Goal: Task Accomplishment & Management: Use online tool/utility

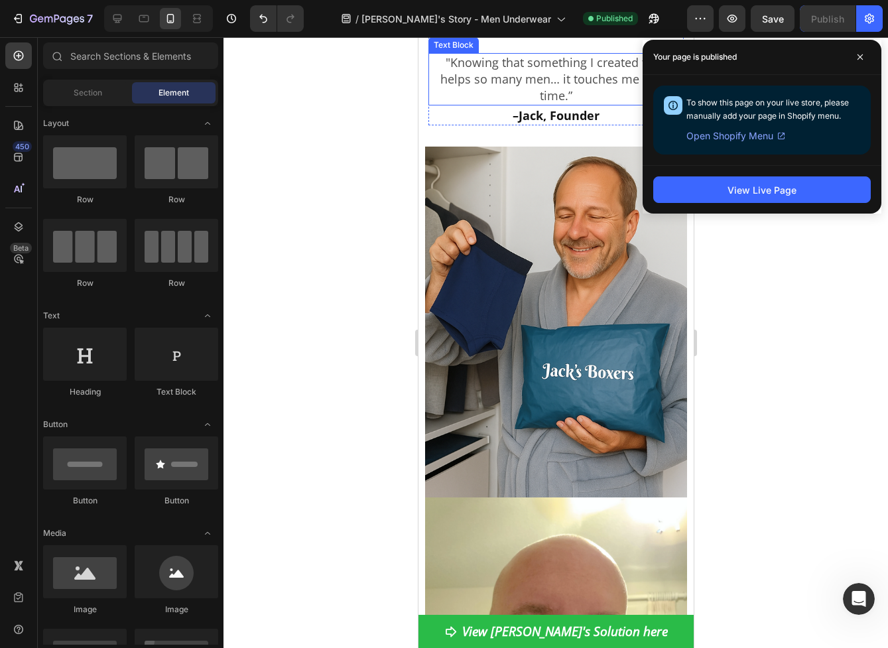
scroll to position [2962, 0]
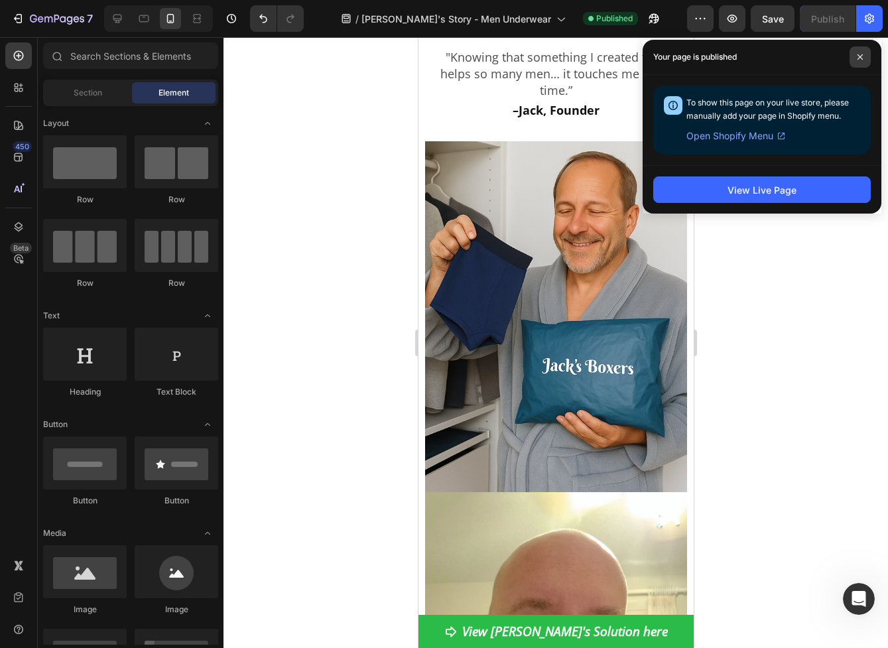
click at [862, 57] on icon at bounding box center [860, 57] width 7 height 7
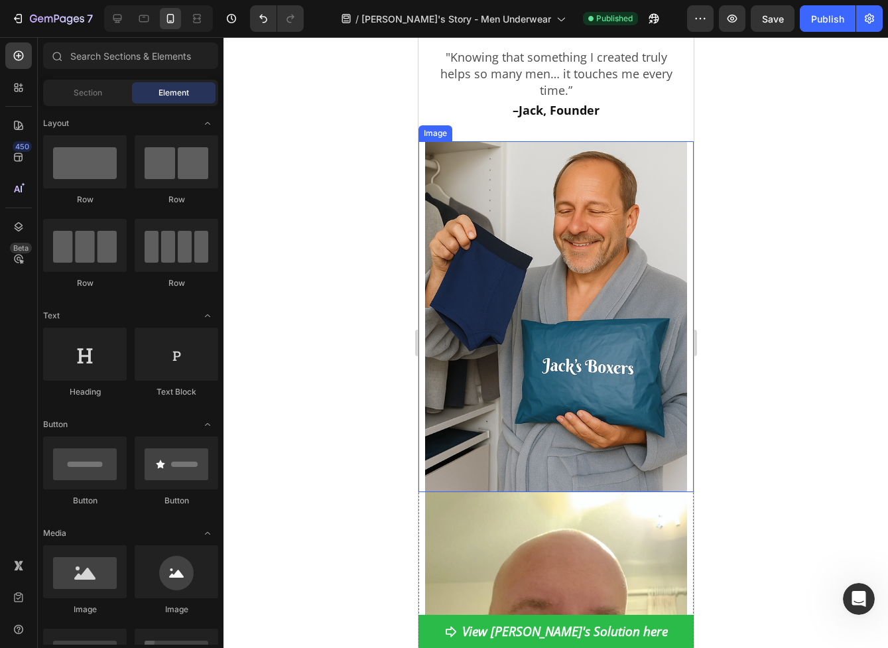
click at [591, 335] on img at bounding box center [556, 316] width 262 height 351
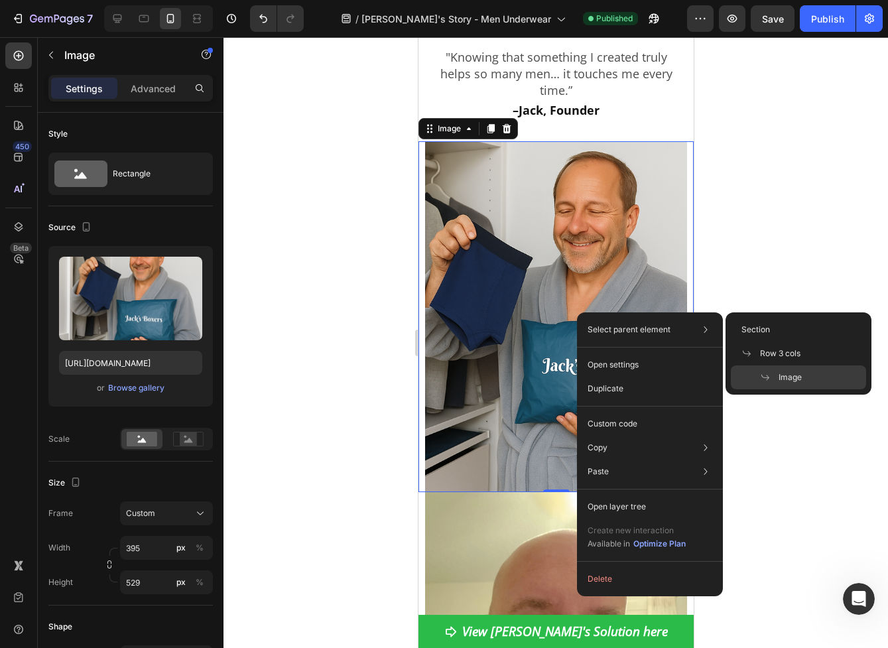
click at [793, 205] on div at bounding box center [556, 342] width 665 height 611
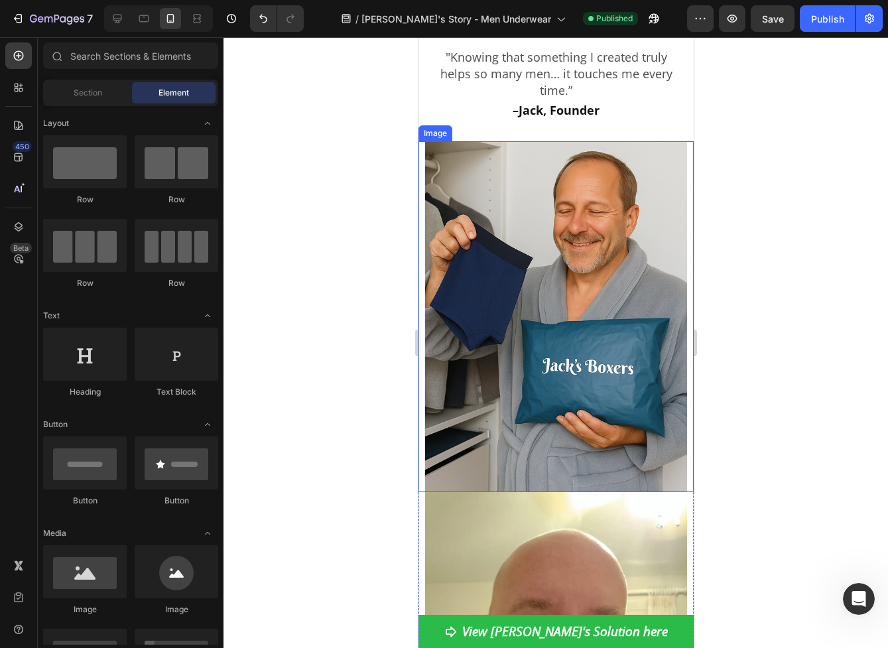
click at [500, 269] on img at bounding box center [556, 316] width 262 height 351
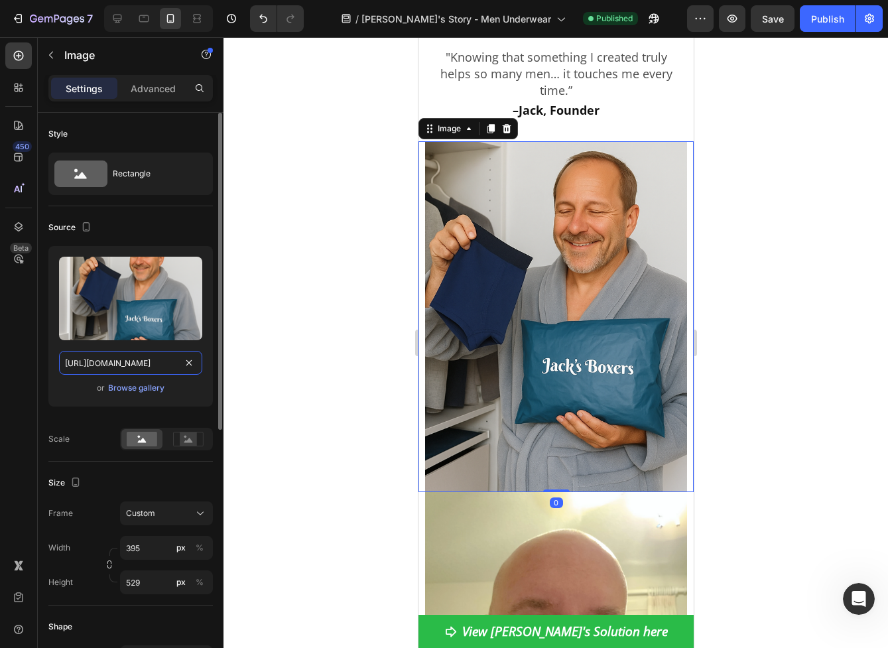
click at [124, 364] on input "[URL][DOMAIN_NAME]" at bounding box center [130, 363] width 143 height 24
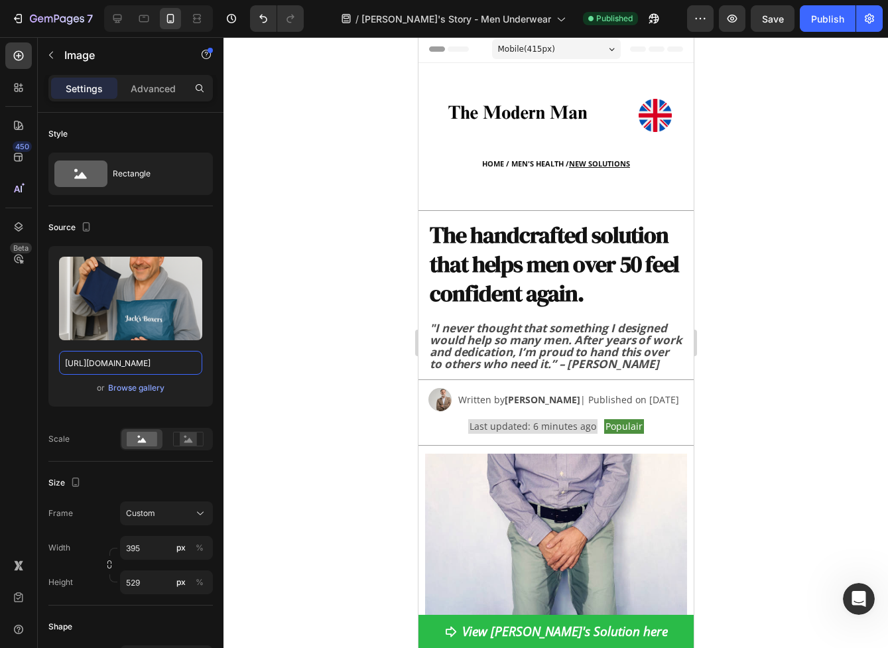
scroll to position [0, 0]
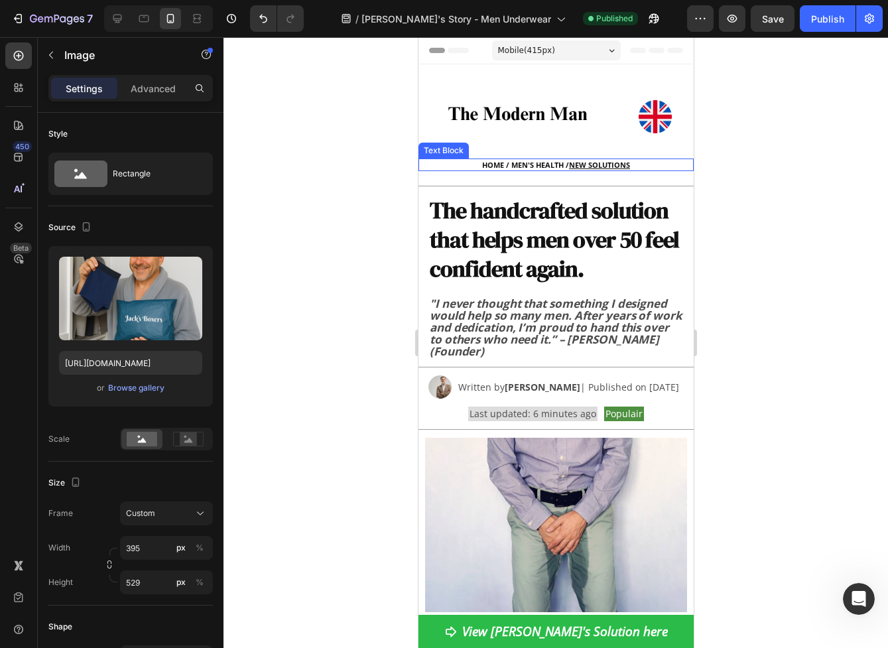
click at [520, 168] on p "HOME / MEN'S HEALTH / NEW SOLUTIONS" at bounding box center [555, 165] width 273 height 10
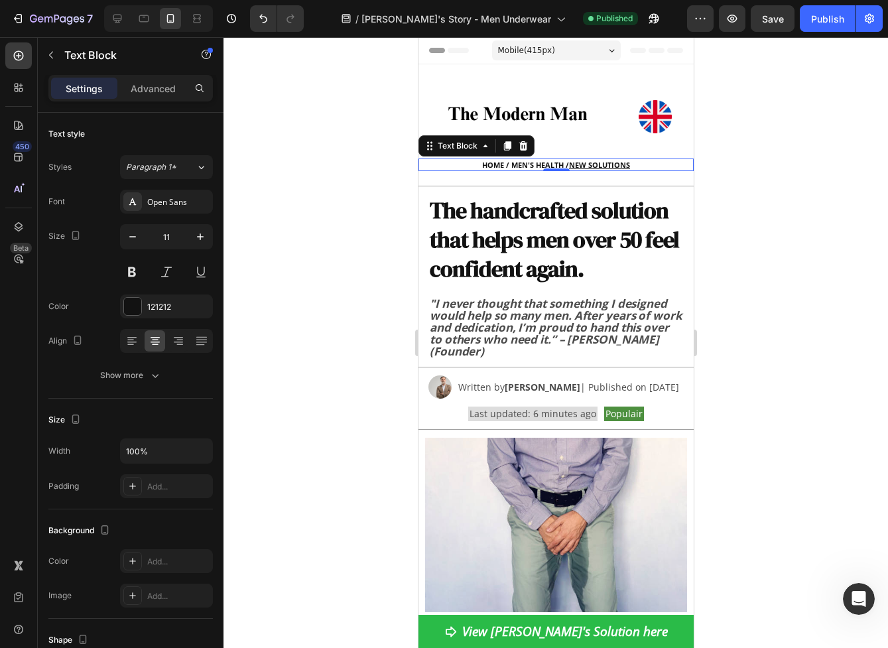
click at [491, 162] on p "HOME / MEN'S HEALTH / NEW SOLUTIONS" at bounding box center [555, 165] width 273 height 10
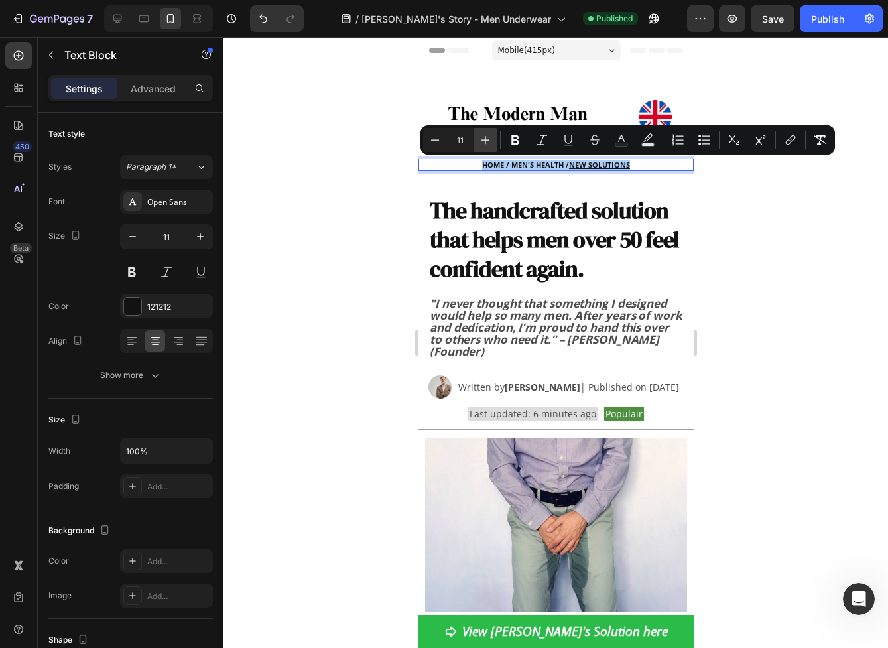
click at [486, 141] on icon "Editor contextual toolbar" at bounding box center [486, 140] width 9 height 9
type input "13"
click at [760, 241] on div at bounding box center [556, 342] width 665 height 611
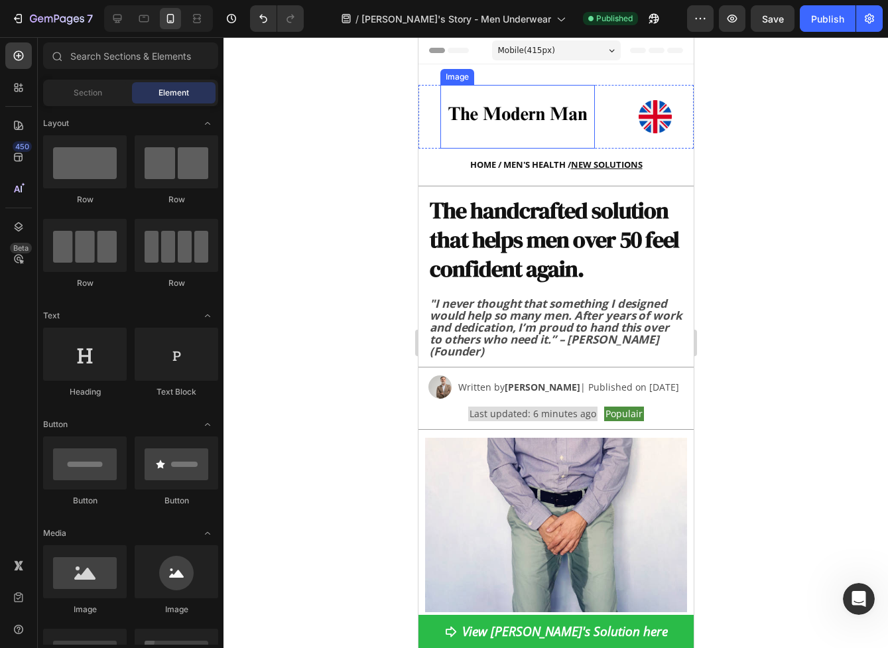
click at [541, 116] on img at bounding box center [517, 117] width 155 height 64
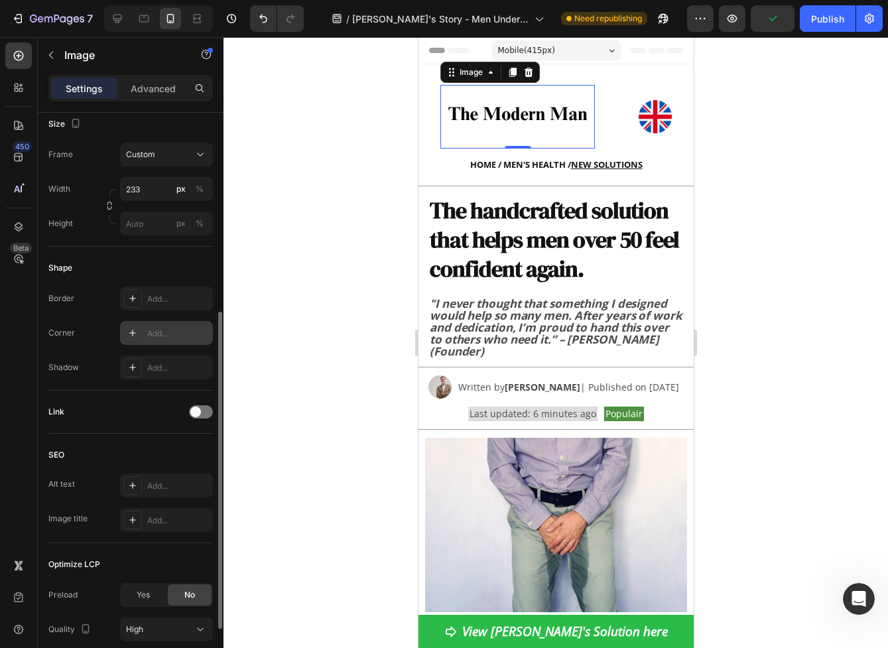
scroll to position [462, 0]
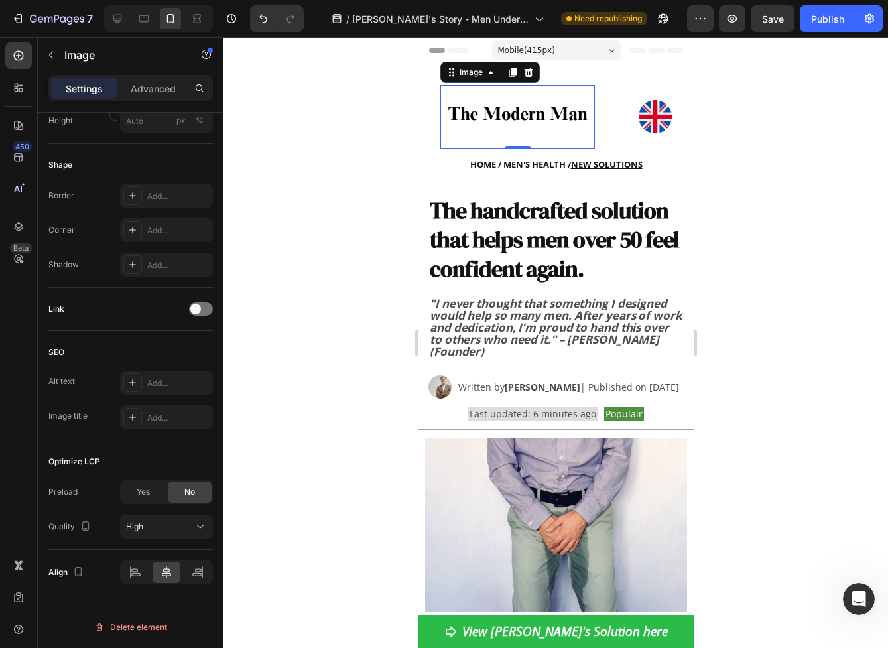
click at [344, 362] on div at bounding box center [556, 342] width 665 height 611
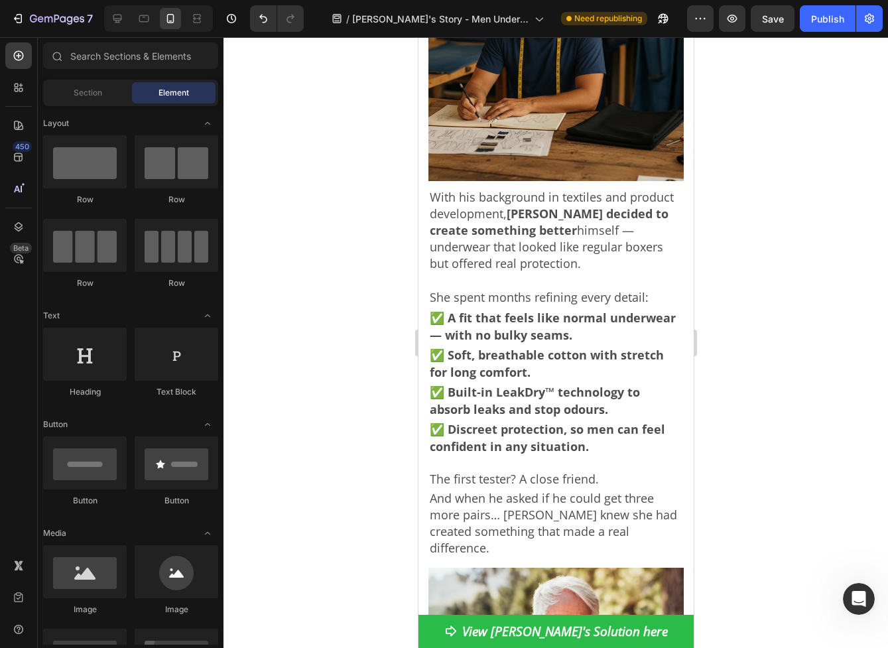
scroll to position [1734, 0]
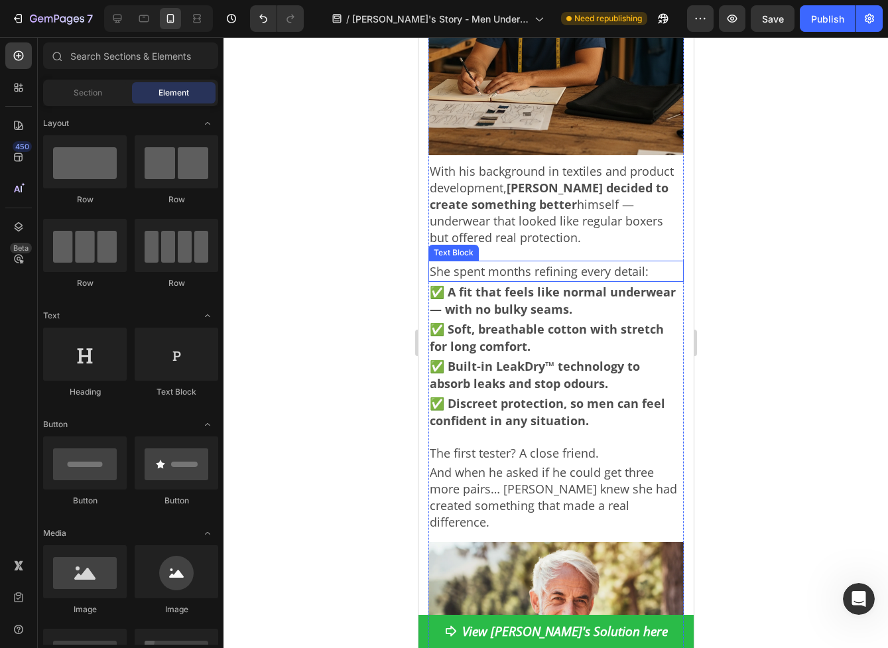
click at [437, 262] on p "She spent months refining every detail:" at bounding box center [555, 271] width 253 height 19
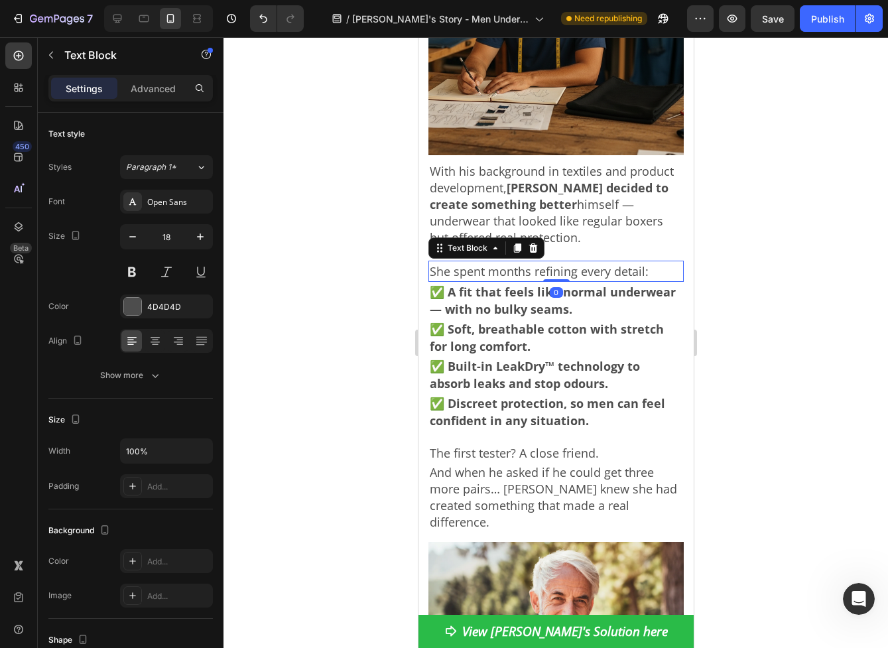
click at [437, 262] on p "She spent months refining every detail:" at bounding box center [555, 271] width 253 height 19
click at [840, 23] on div "Publish" at bounding box center [827, 19] width 33 height 14
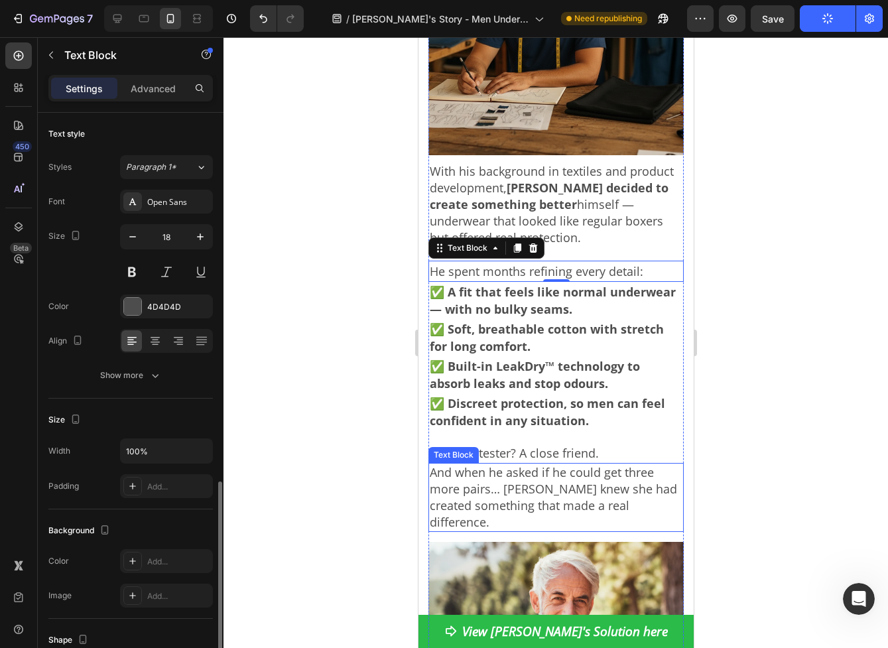
click at [571, 464] on p "And when he asked if he could get three more pairs… [PERSON_NAME] knew she had …" at bounding box center [555, 497] width 253 height 66
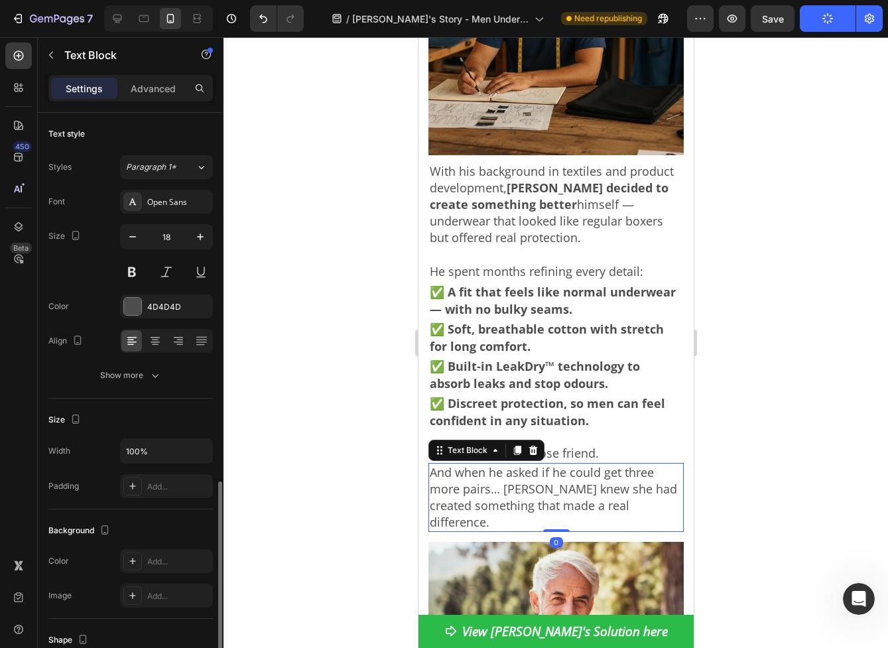
scroll to position [213, 0]
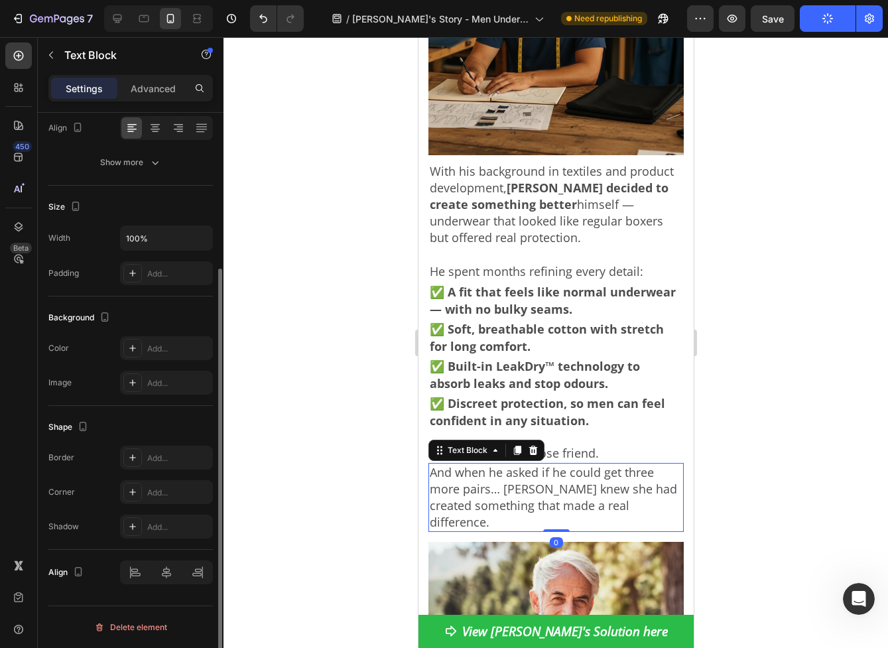
click at [571, 464] on p "And when he asked if he could get three more pairs… [PERSON_NAME] knew she had …" at bounding box center [555, 497] width 253 height 66
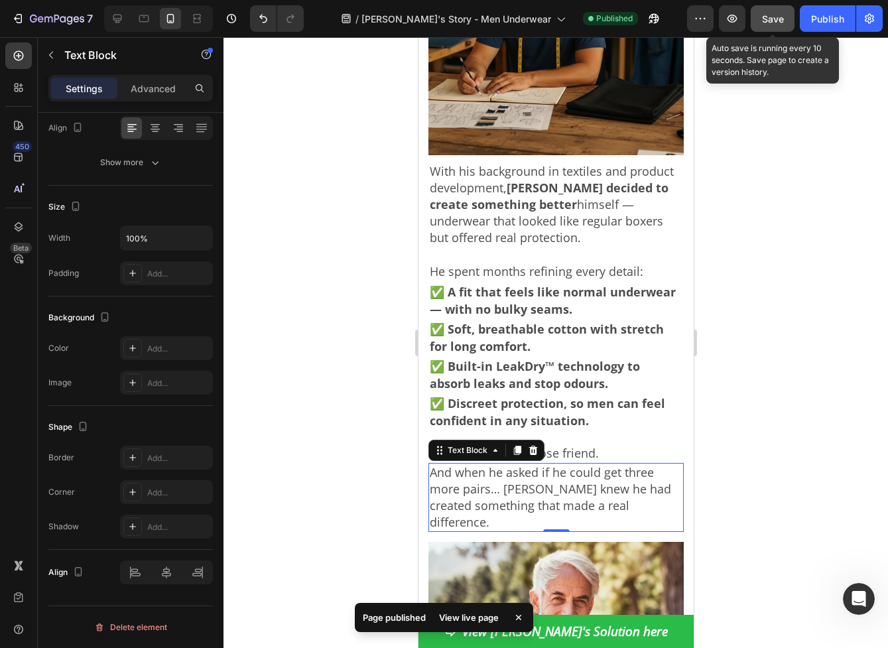
click at [781, 24] on span "Save" at bounding box center [773, 18] width 22 height 11
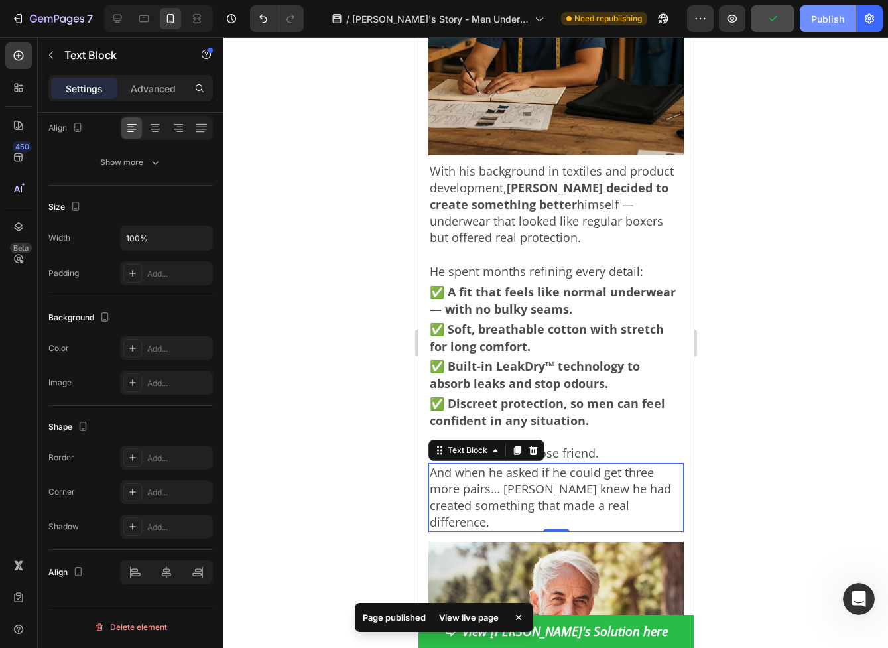
click at [825, 25] on div "Publish" at bounding box center [827, 19] width 33 height 14
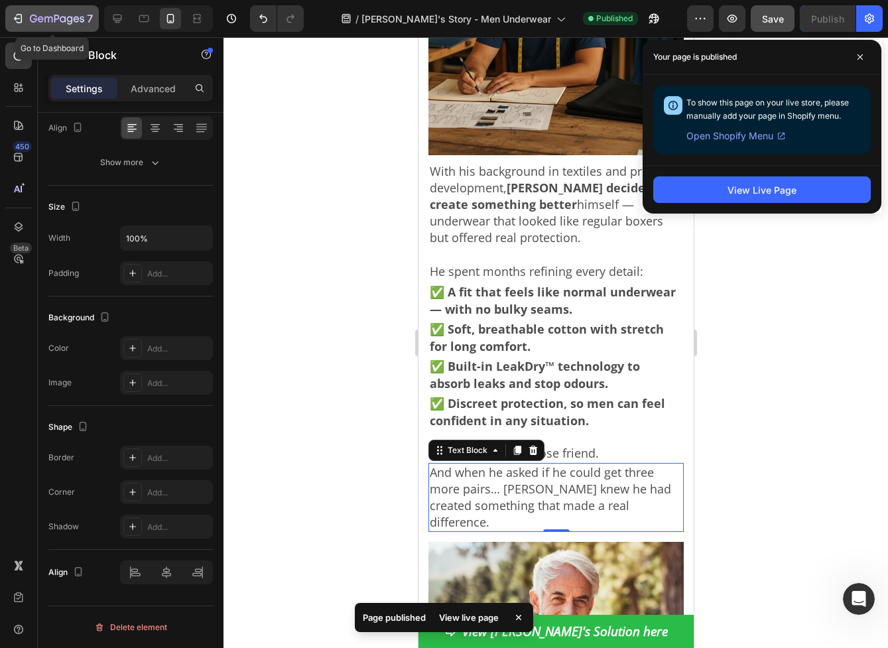
click at [21, 13] on icon "button" at bounding box center [17, 18] width 13 height 13
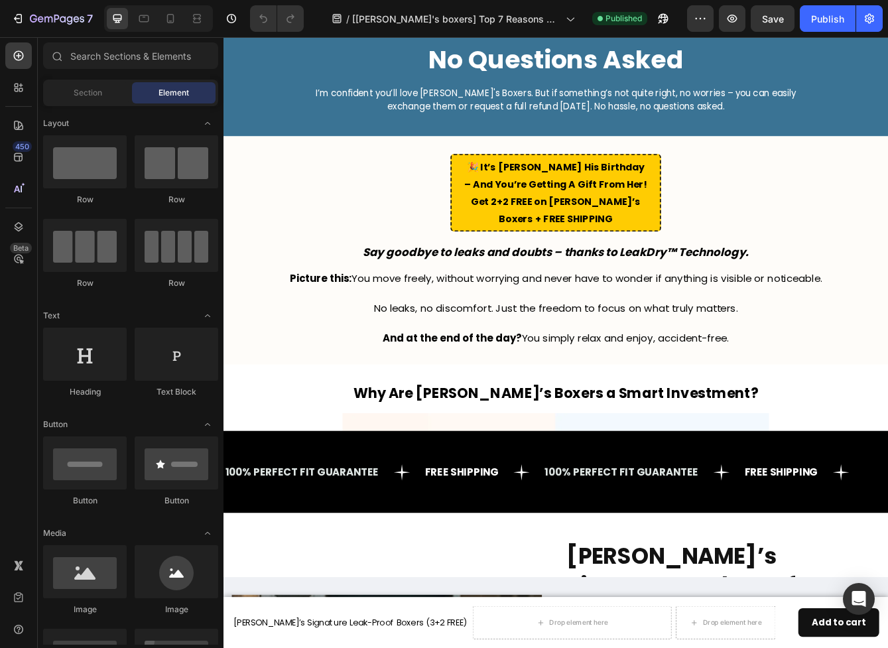
scroll to position [3407, 0]
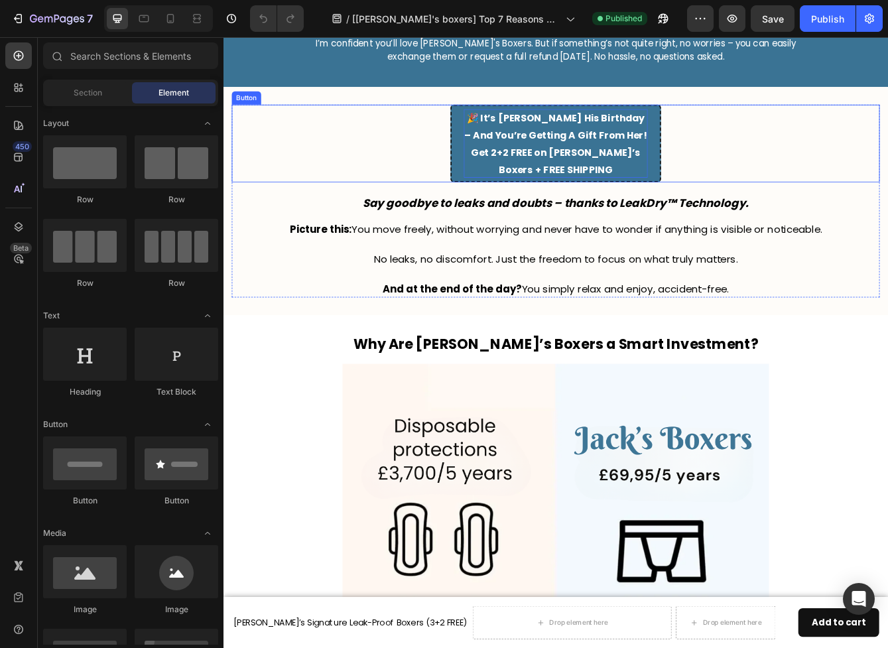
click at [675, 155] on span "🎉 It’s Jack His Birthday – And You’re Getting A Gift From Her!" at bounding box center [621, 144] width 219 height 36
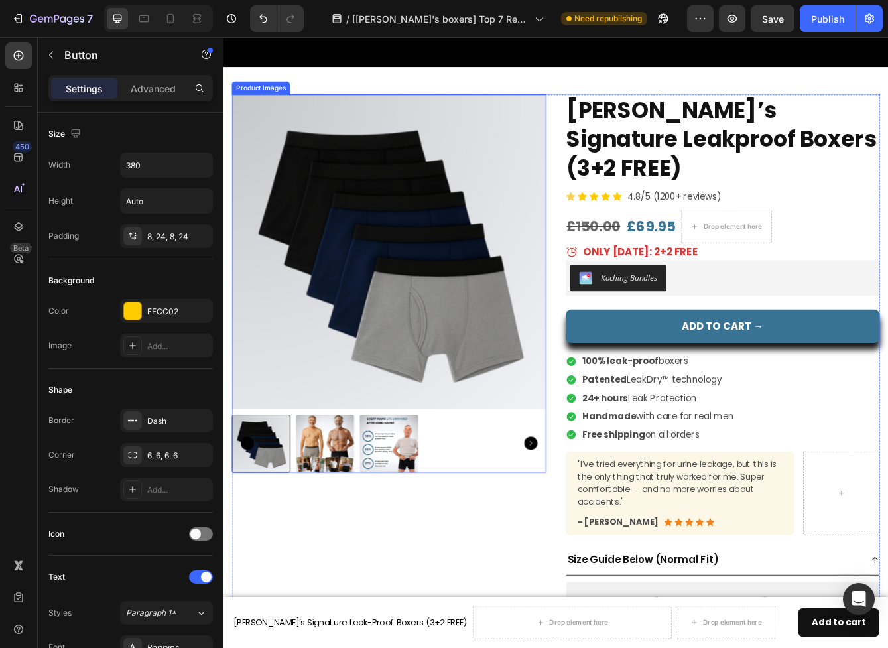
scroll to position [4391, 0]
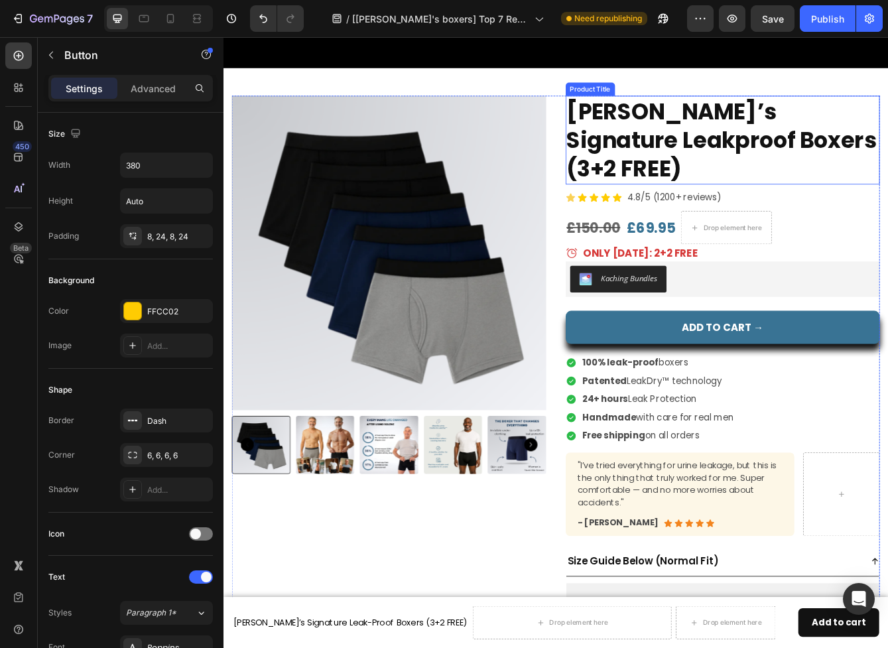
click at [784, 163] on h2 "[PERSON_NAME]’s Signature Leakproof Boxers (3+2 FREE)" at bounding box center [822, 160] width 377 height 106
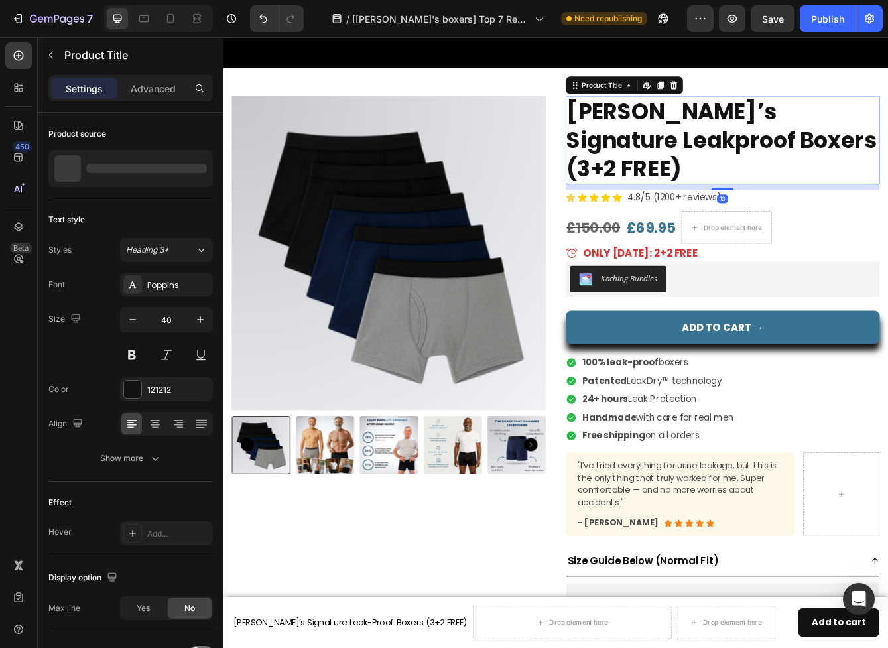
click at [784, 163] on h2 "[PERSON_NAME]’s Signature Leakproof Boxers (3+2 FREE)" at bounding box center [822, 160] width 377 height 106
click at [789, 163] on h2 "Jack’s Signature Leakproof Boxers (3+2 FREE)" at bounding box center [822, 160] width 377 height 106
click at [791, 161] on h2 "Jack’s Signature Leakproof Boxers (3+2 FREE)" at bounding box center [822, 160] width 377 height 106
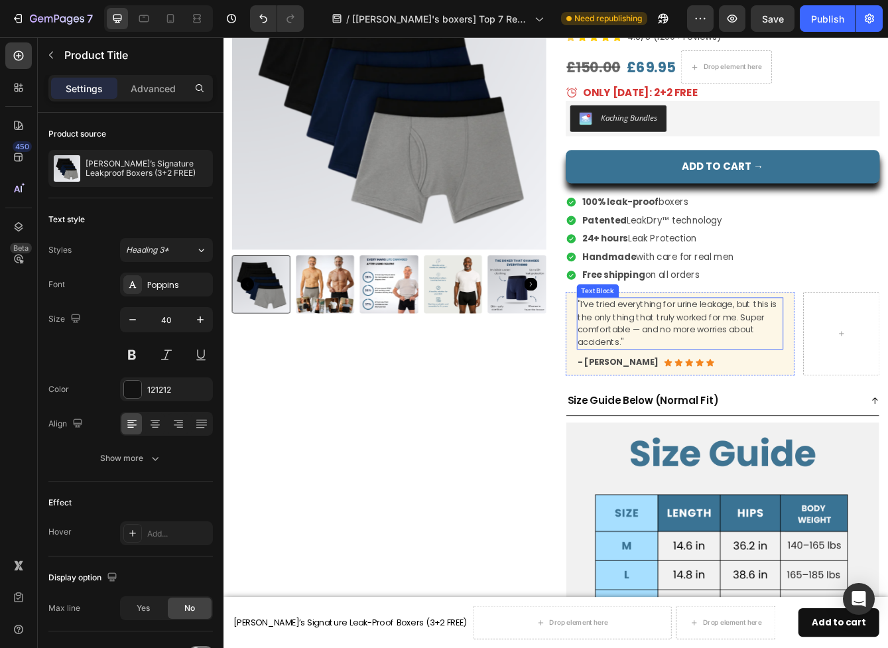
scroll to position [4584, 0]
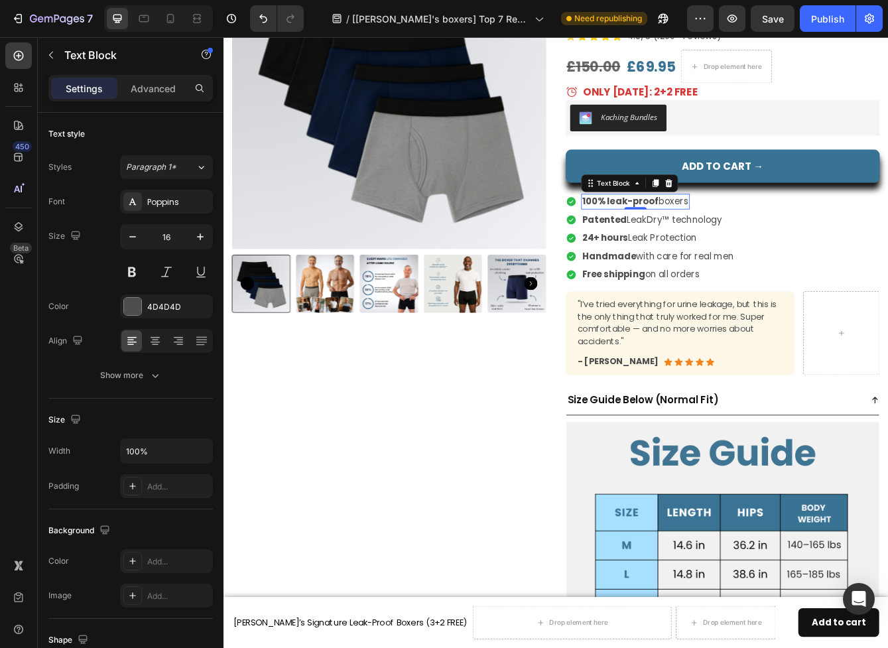
click at [696, 226] on strong "100% leak-proof" at bounding box center [699, 233] width 92 height 15
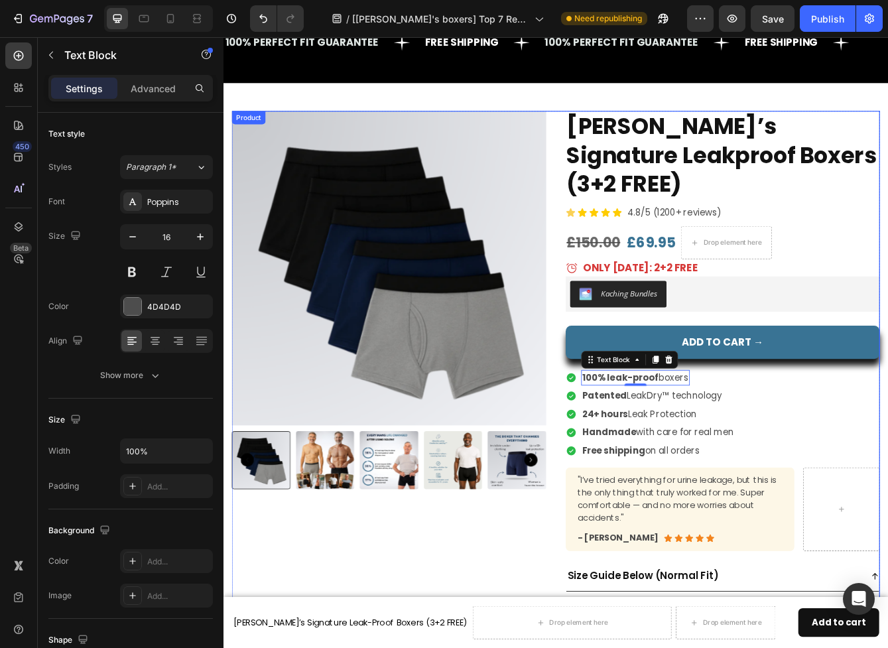
scroll to position [4365, 0]
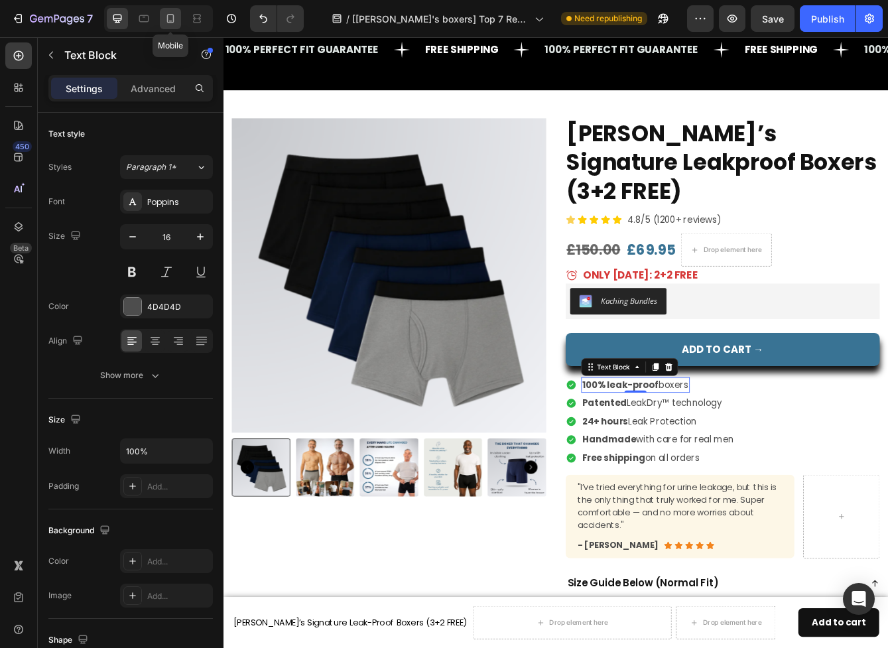
click at [162, 24] on div at bounding box center [170, 18] width 21 height 21
type input "18"
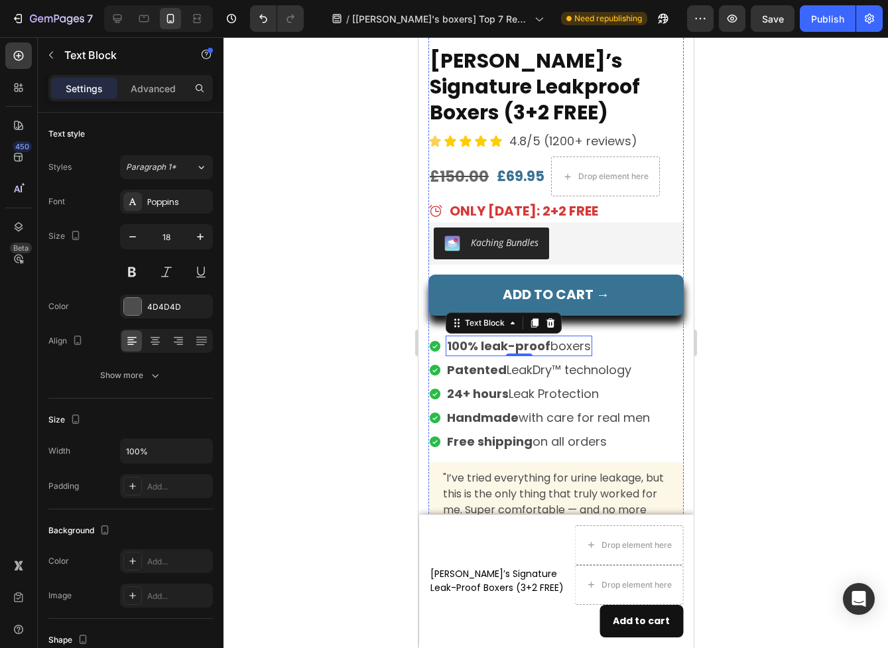
scroll to position [4732, 0]
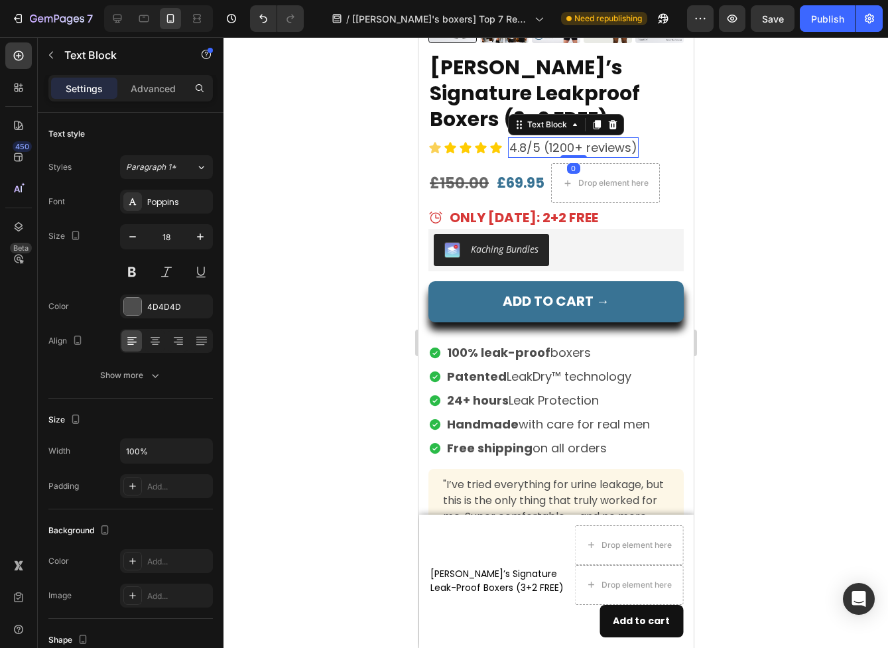
click at [586, 151] on p "4.8/5 (1200+ reviews)" at bounding box center [573, 148] width 128 height 18
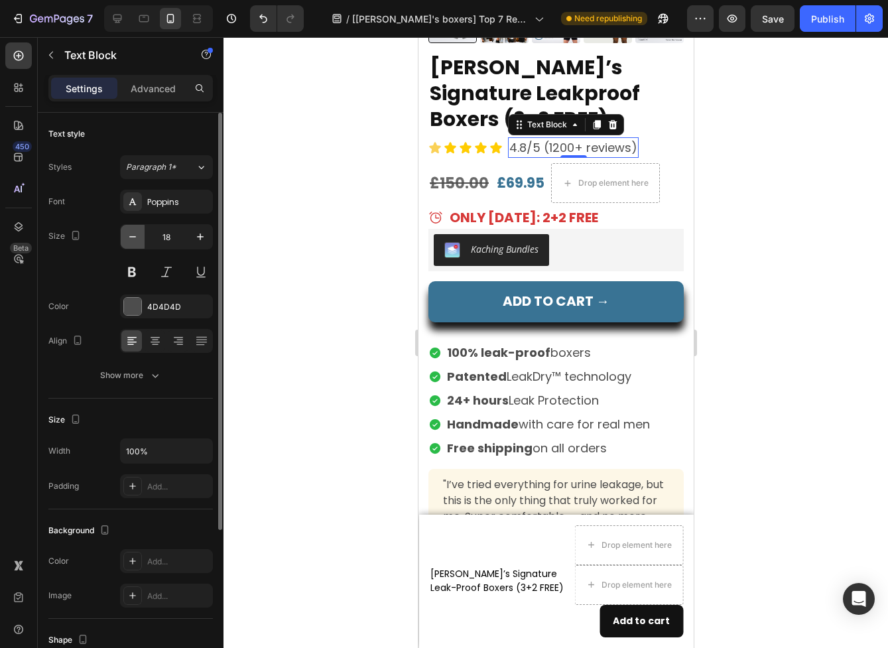
click at [135, 236] on icon "button" at bounding box center [132, 236] width 7 height 1
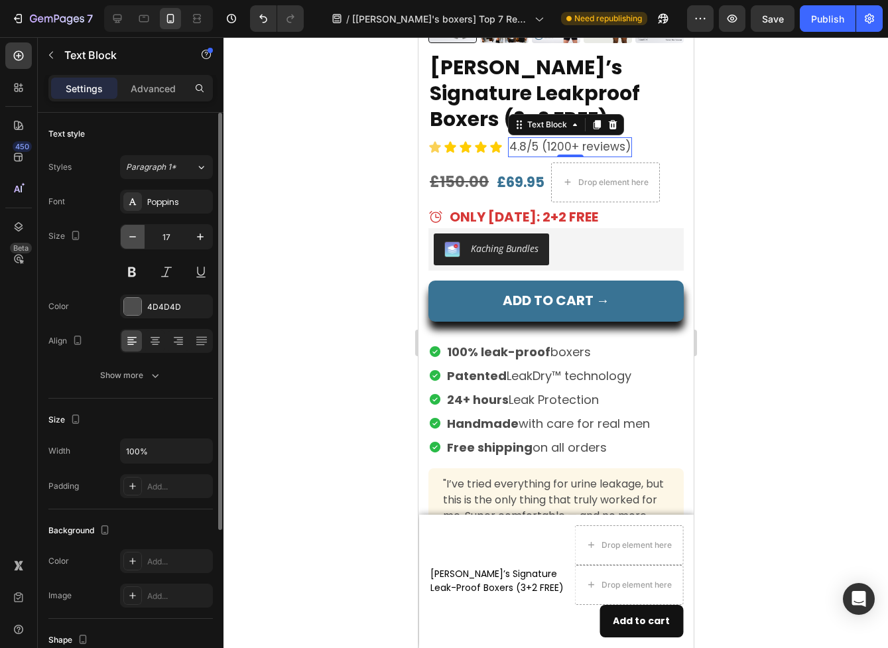
scroll to position [4731, 0]
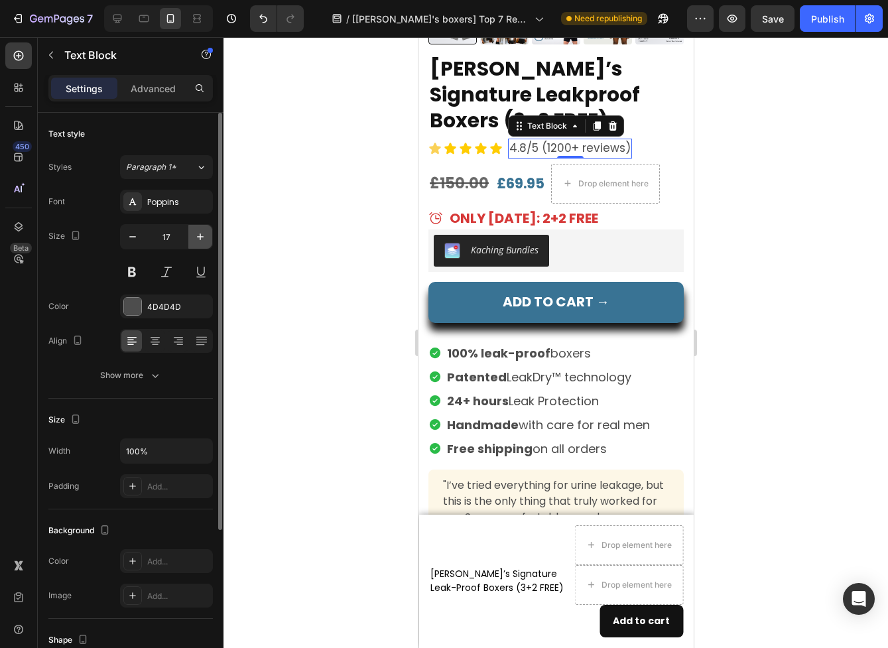
click at [208, 238] on button "button" at bounding box center [200, 237] width 24 height 24
type input "18"
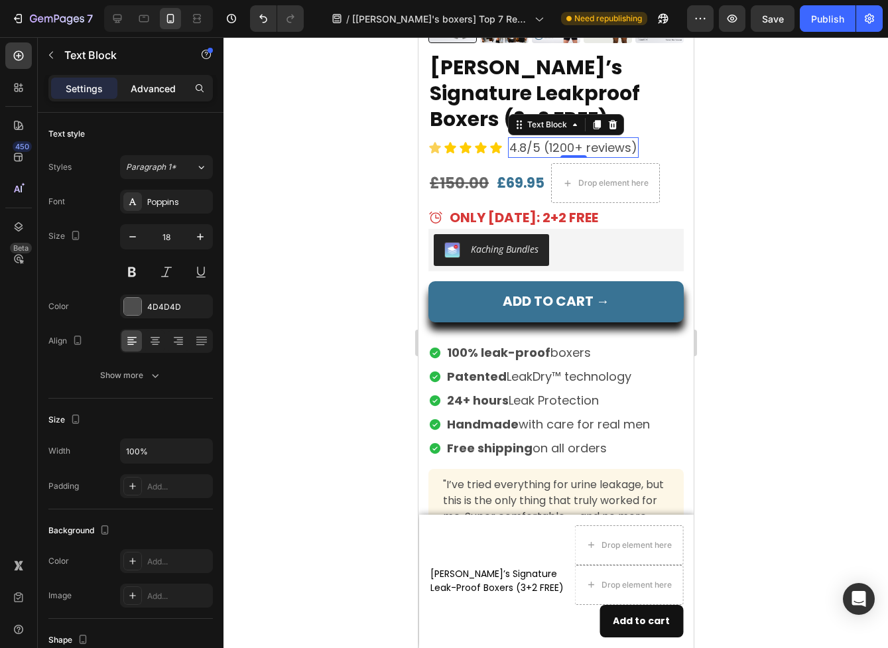
click at [157, 95] on div "Advanced" at bounding box center [153, 88] width 66 height 21
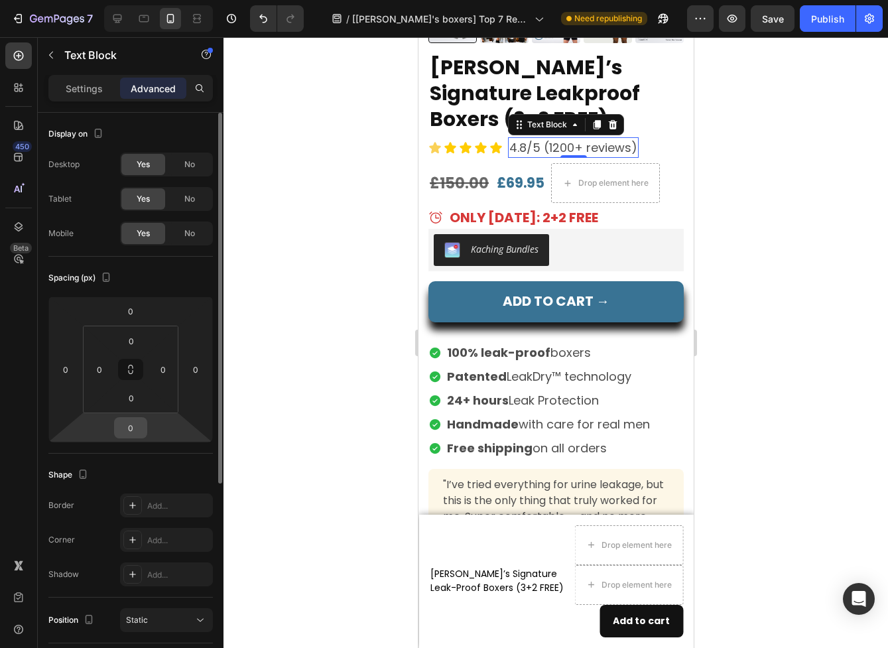
click at [132, 431] on input "0" at bounding box center [130, 428] width 27 height 20
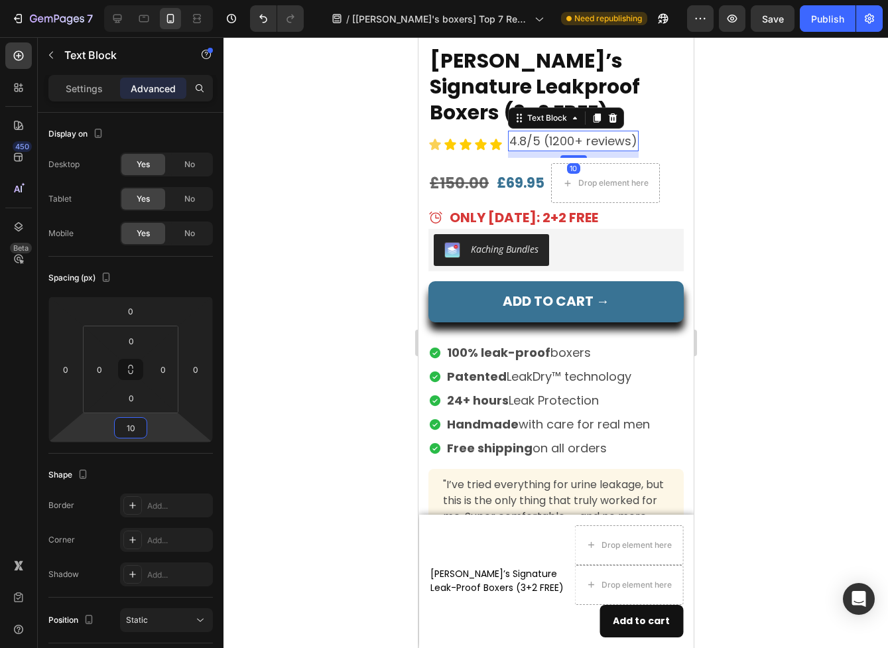
type input "10"
click at [735, 407] on div at bounding box center [556, 342] width 665 height 611
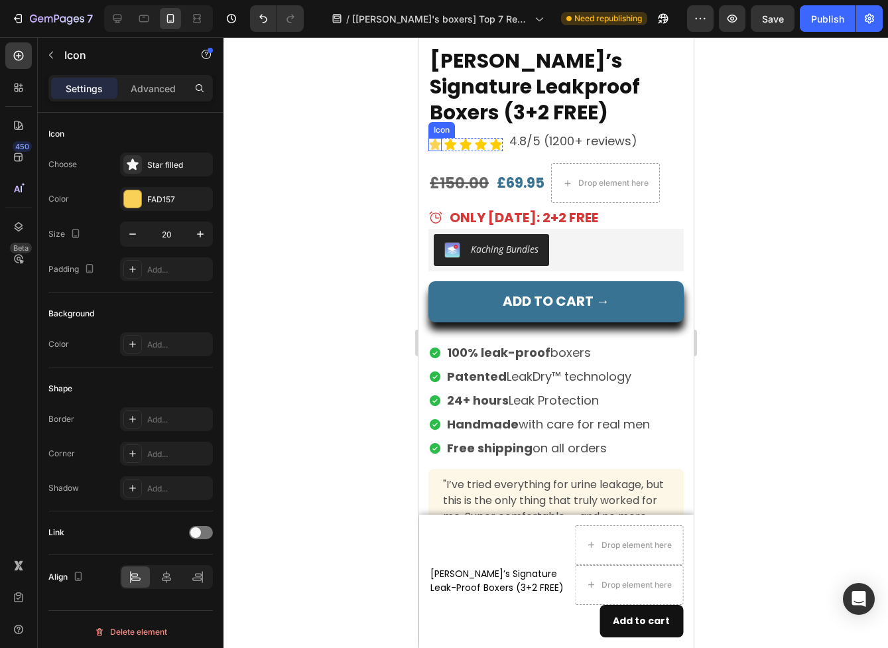
click at [429, 145] on icon at bounding box center [434, 144] width 13 height 13
click at [449, 145] on icon at bounding box center [449, 144] width 11 height 11
click at [463, 145] on icon at bounding box center [464, 144] width 11 height 11
click at [478, 145] on icon at bounding box center [479, 144] width 11 height 11
click at [492, 145] on icon at bounding box center [495, 144] width 11 height 11
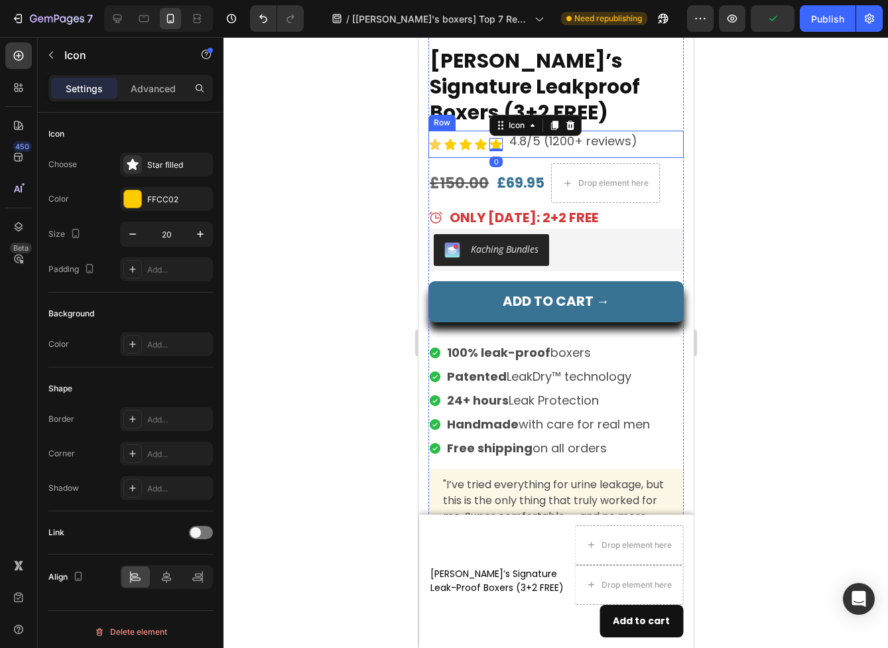
click at [506, 148] on div "Icon Icon Icon Icon Icon 0 Icon List 4.8/5 (1200+ reviews) Text Block Row" at bounding box center [555, 144] width 255 height 27
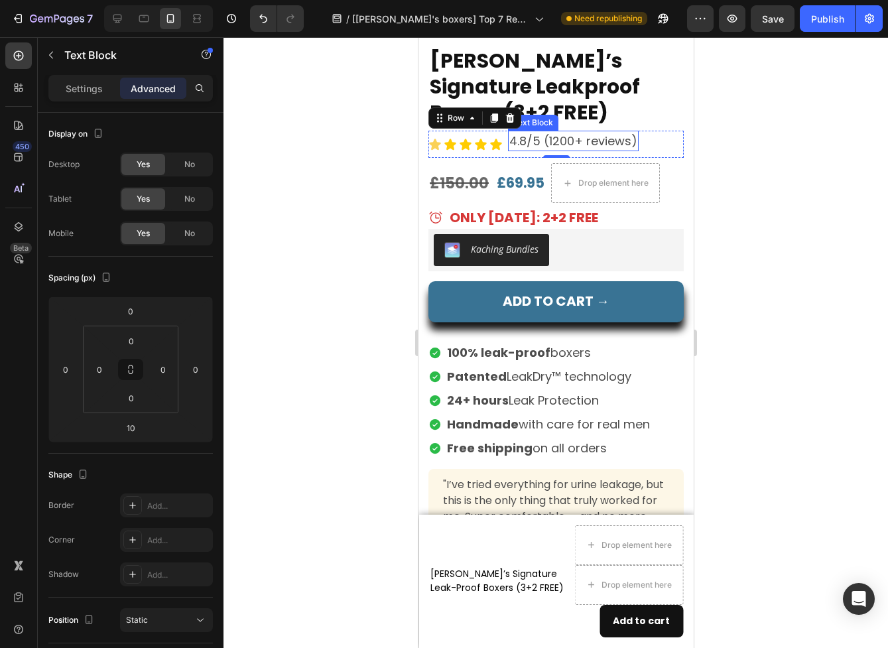
click at [538, 141] on p "4.8/5 (1200+ reviews)" at bounding box center [573, 141] width 128 height 18
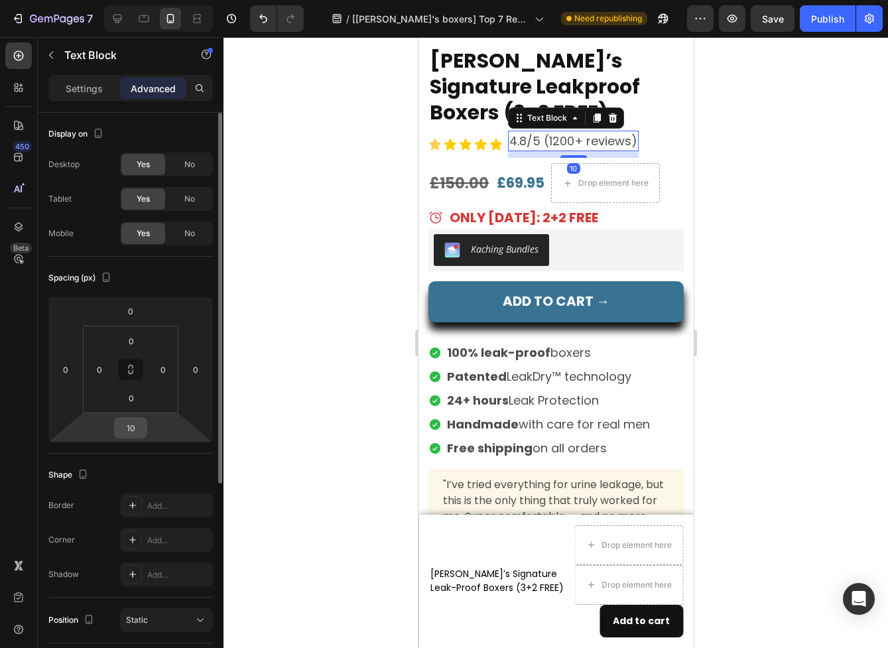
click at [131, 438] on div "10" at bounding box center [130, 427] width 33 height 21
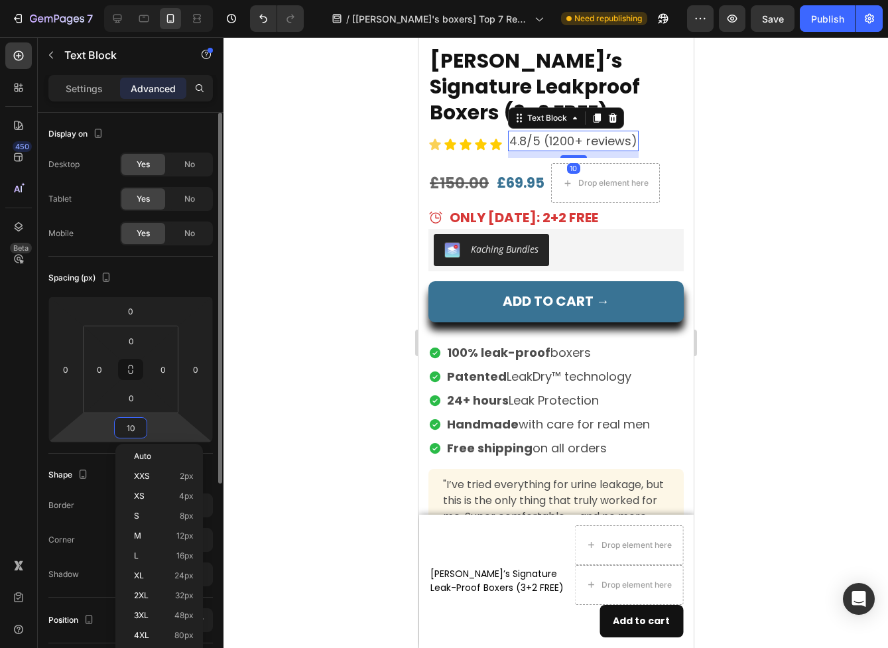
click at [132, 427] on input "10" at bounding box center [130, 428] width 27 height 20
type input "0"
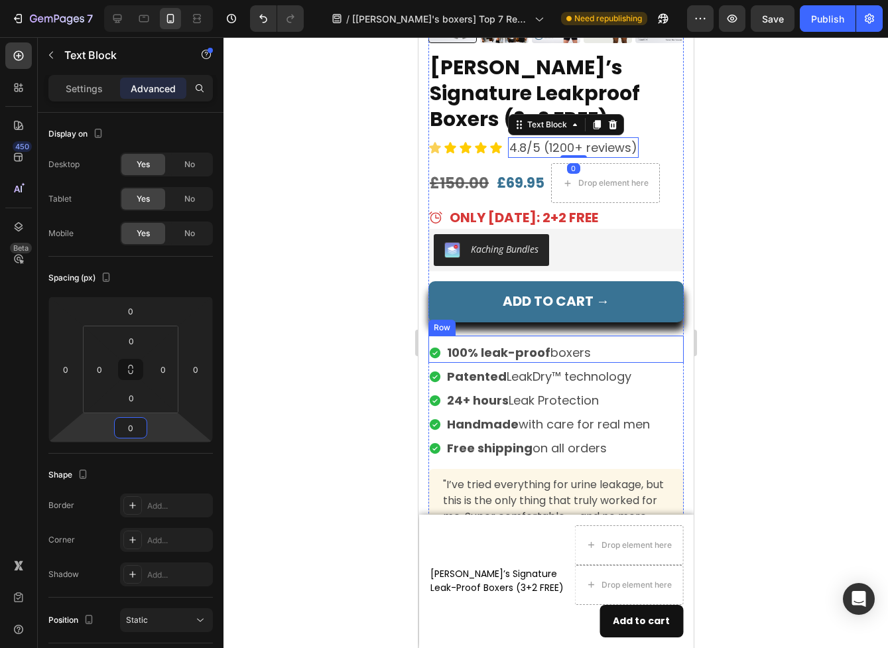
click at [819, 332] on div at bounding box center [556, 342] width 665 height 611
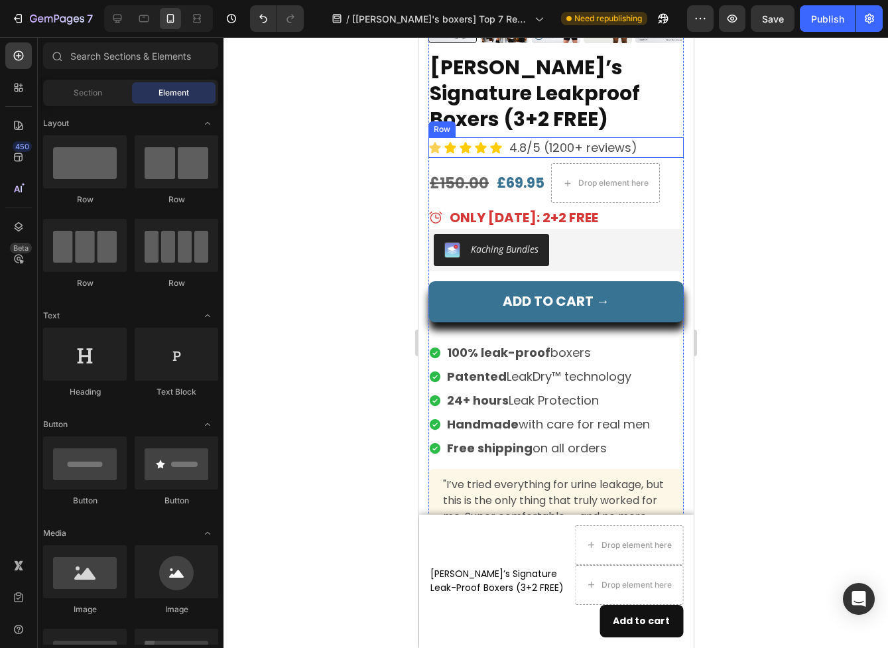
click at [647, 145] on div "Icon Icon Icon Icon Icon Icon List 4.8/5 (1200+ reviews) Text Block Row" at bounding box center [555, 147] width 255 height 21
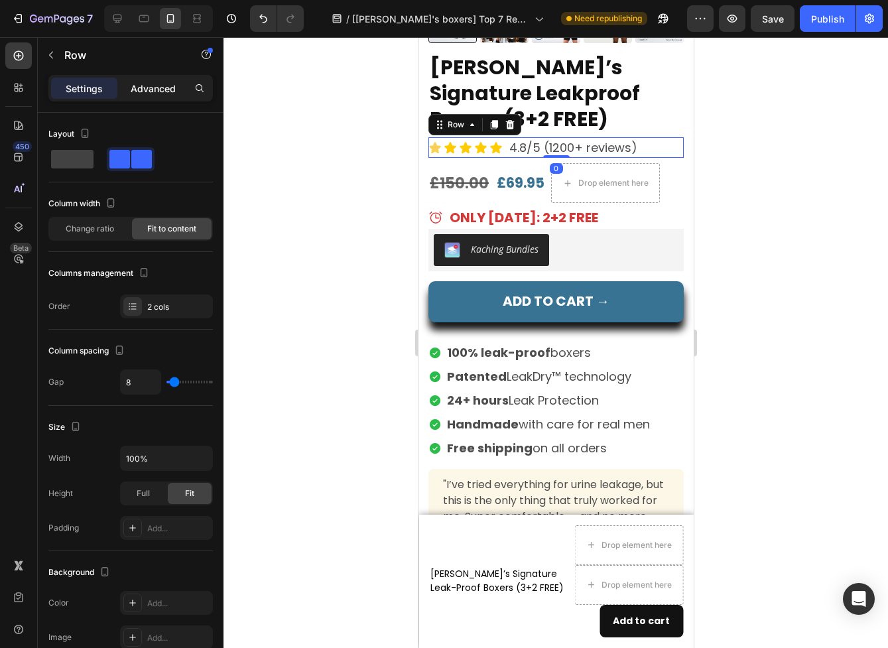
click at [157, 94] on p "Advanced" at bounding box center [153, 89] width 45 height 14
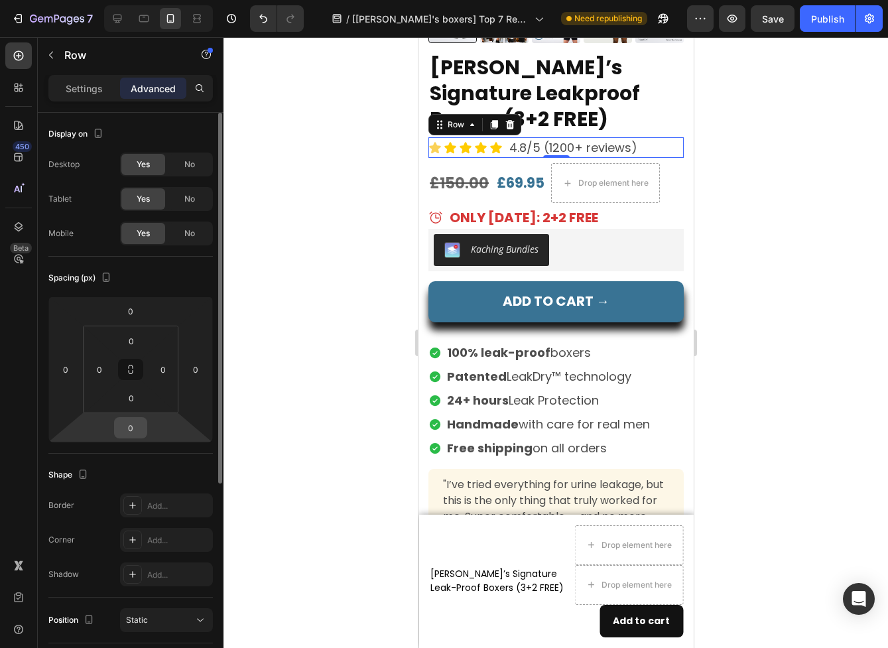
click at [125, 419] on input "0" at bounding box center [130, 428] width 27 height 20
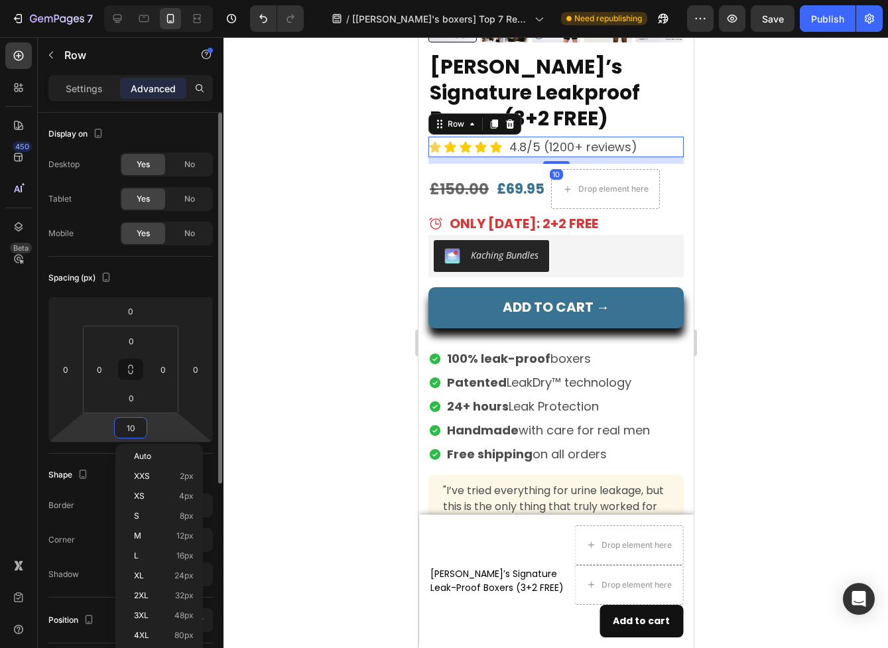
scroll to position [4739, 0]
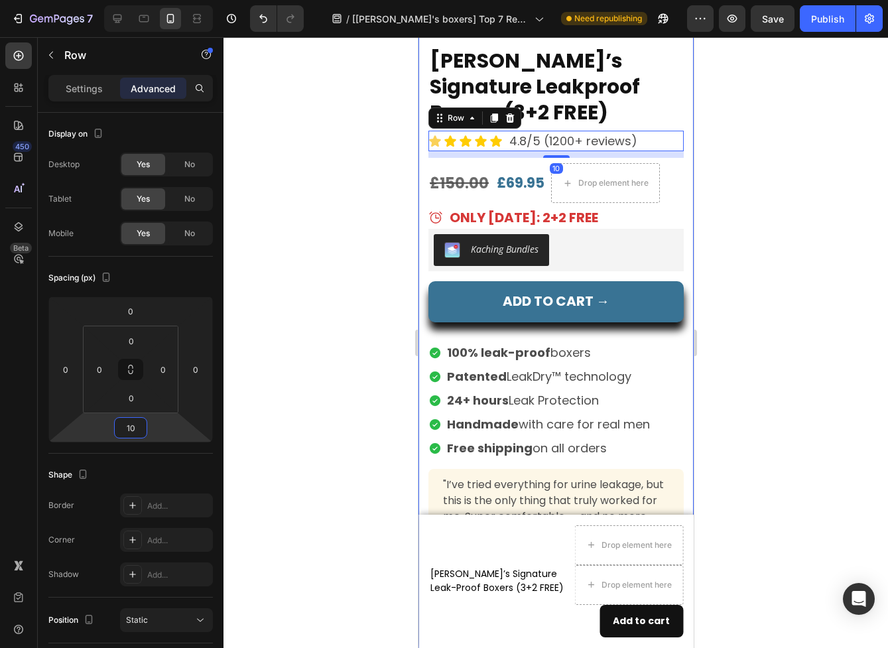
type input "10"
click at [735, 392] on div at bounding box center [556, 342] width 665 height 611
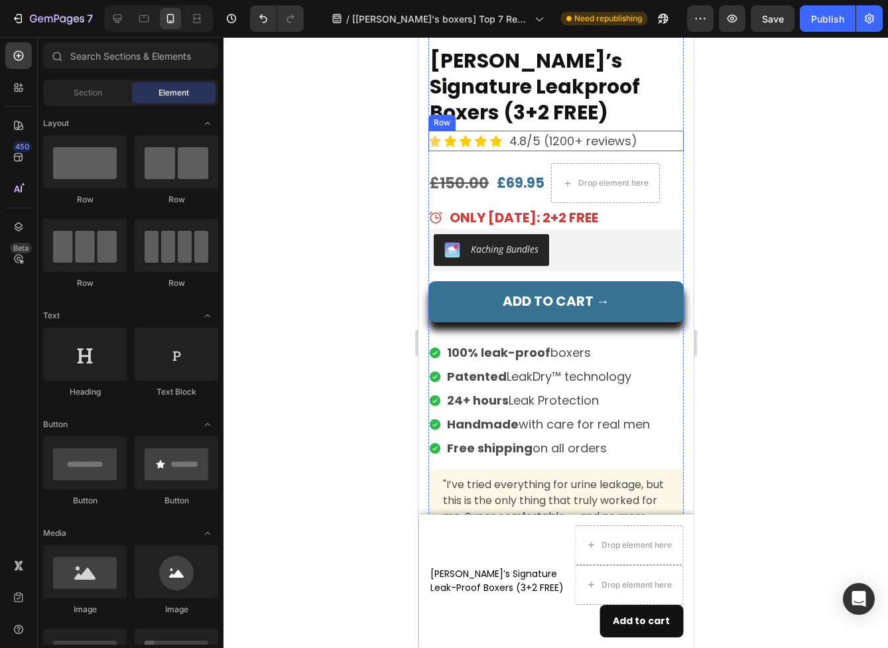
click at [662, 143] on div "Icon Icon Icon Icon Icon Icon List 4.8/5 (1200+ reviews) Text Block Row" at bounding box center [555, 141] width 255 height 21
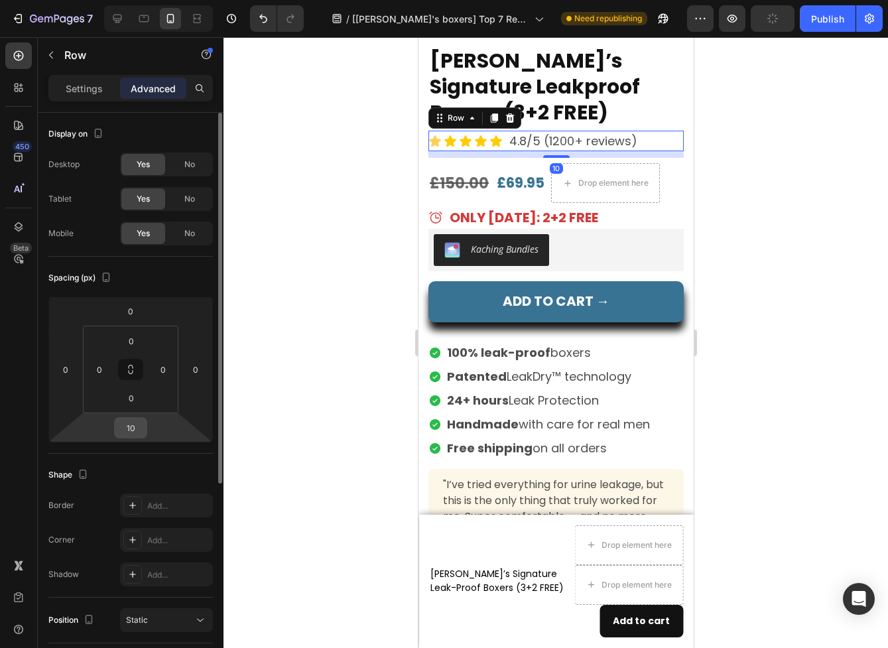
click at [137, 437] on input "10" at bounding box center [130, 428] width 27 height 20
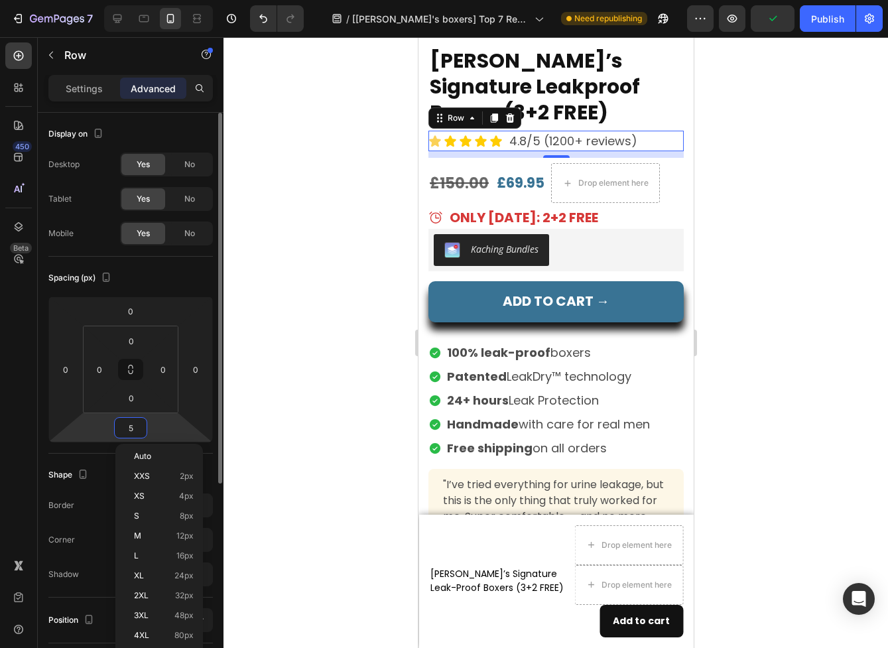
scroll to position [4736, 0]
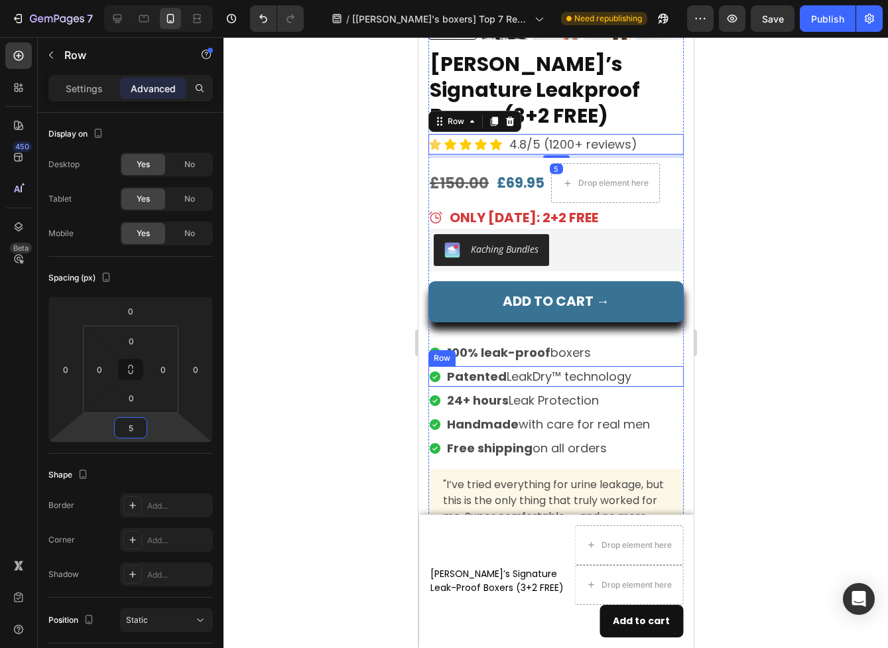
type input "5"
click at [742, 374] on div at bounding box center [556, 342] width 665 height 611
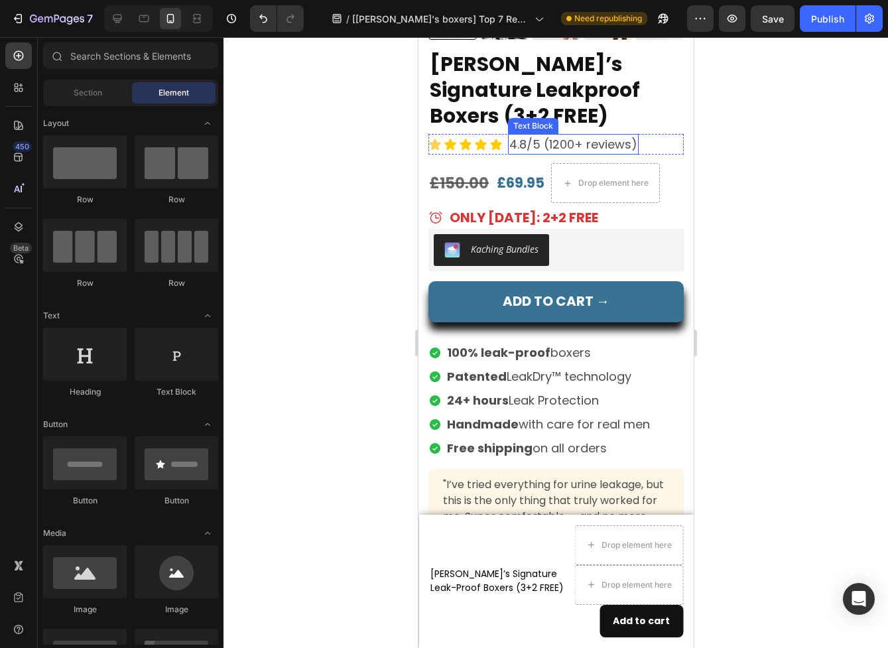
click at [565, 141] on p "4.8/5 (1200+ reviews)" at bounding box center [573, 144] width 128 height 18
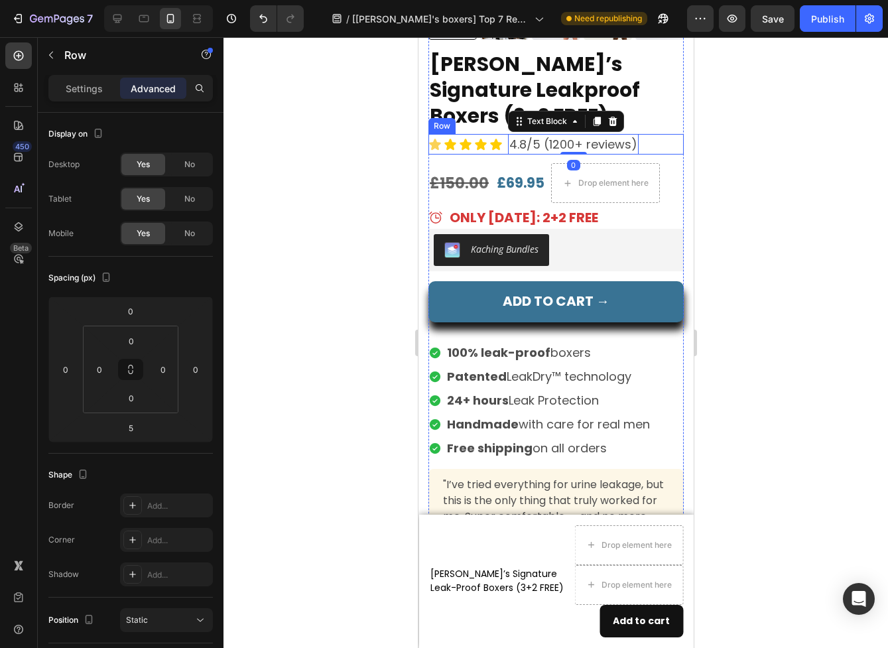
click at [669, 144] on div "Icon Icon Icon Icon Icon Icon List 4.8/5 (1200+ reviews) Text Block 0 Row" at bounding box center [555, 144] width 255 height 21
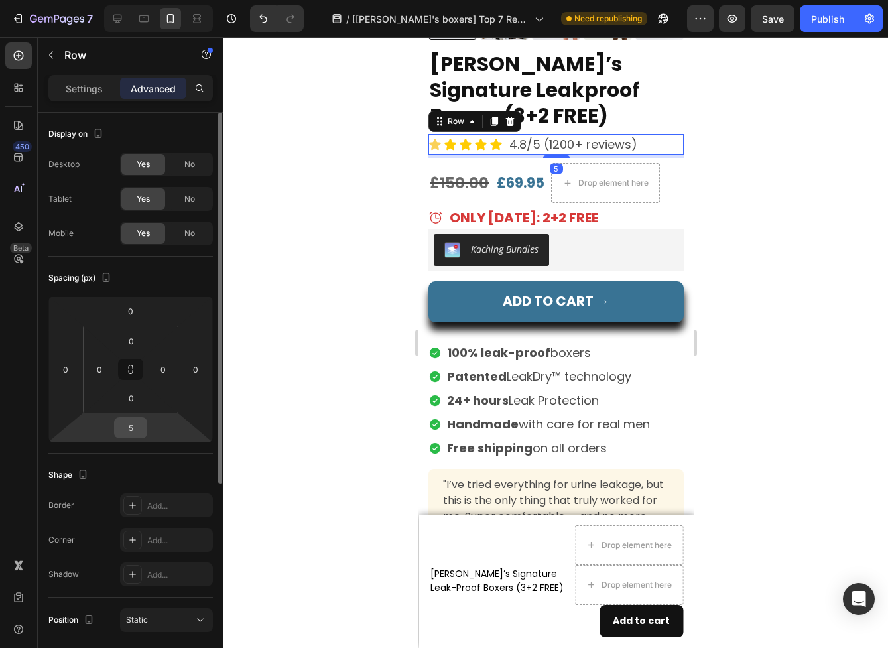
click at [145, 423] on div "5" at bounding box center [130, 427] width 33 height 21
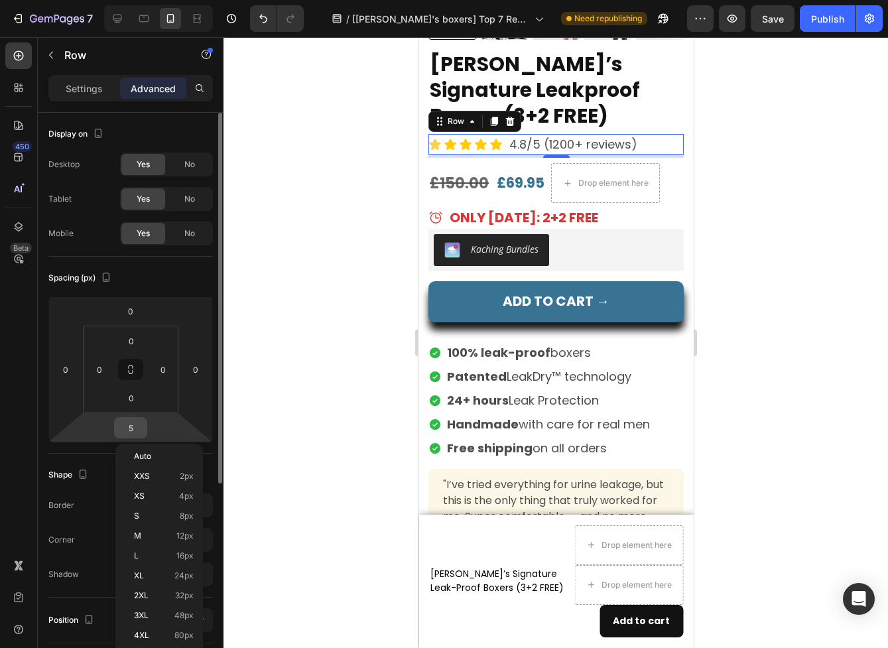
click at [135, 429] on input "5" at bounding box center [130, 428] width 27 height 20
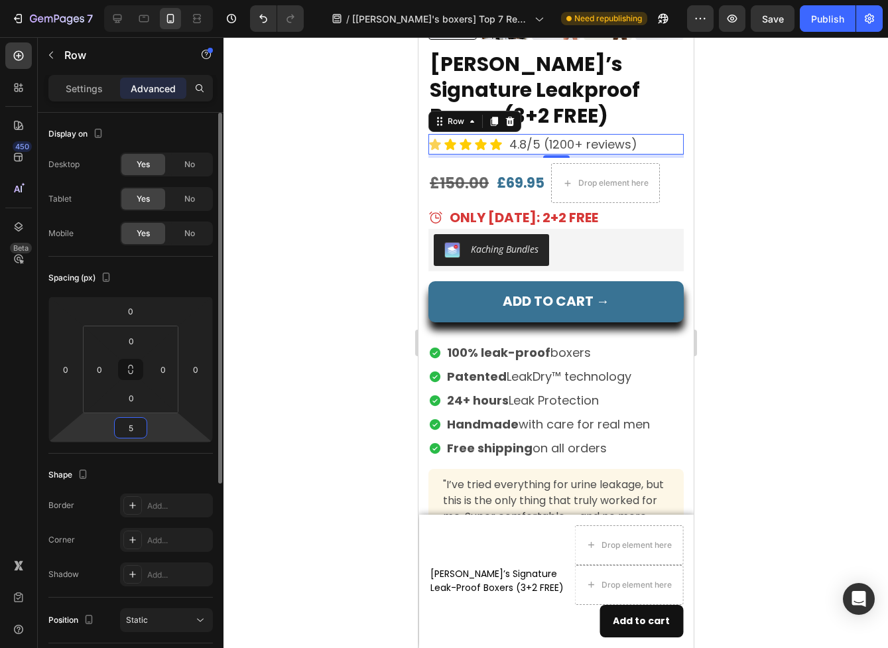
click at [135, 429] on input "5" at bounding box center [130, 428] width 27 height 20
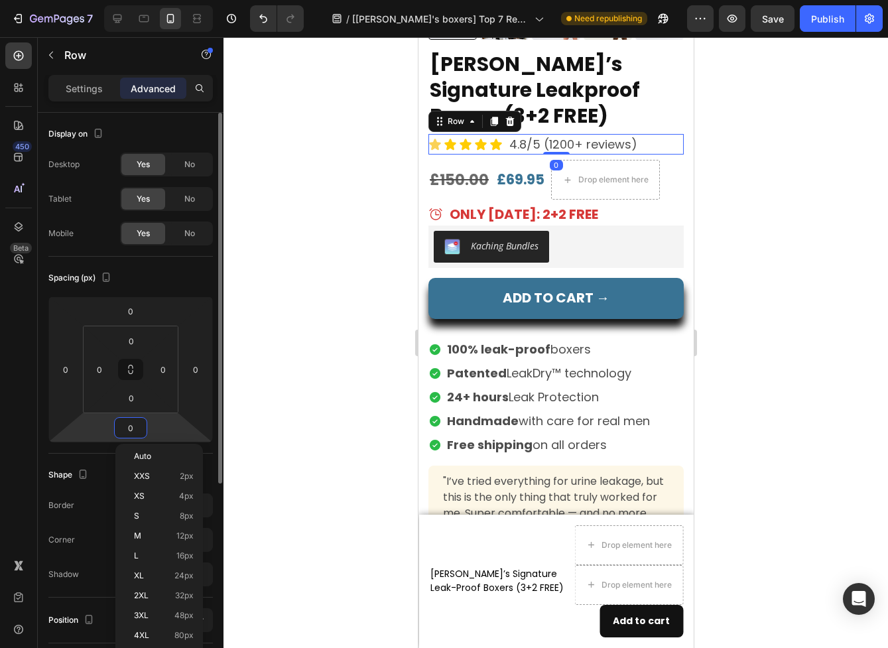
scroll to position [4732, 0]
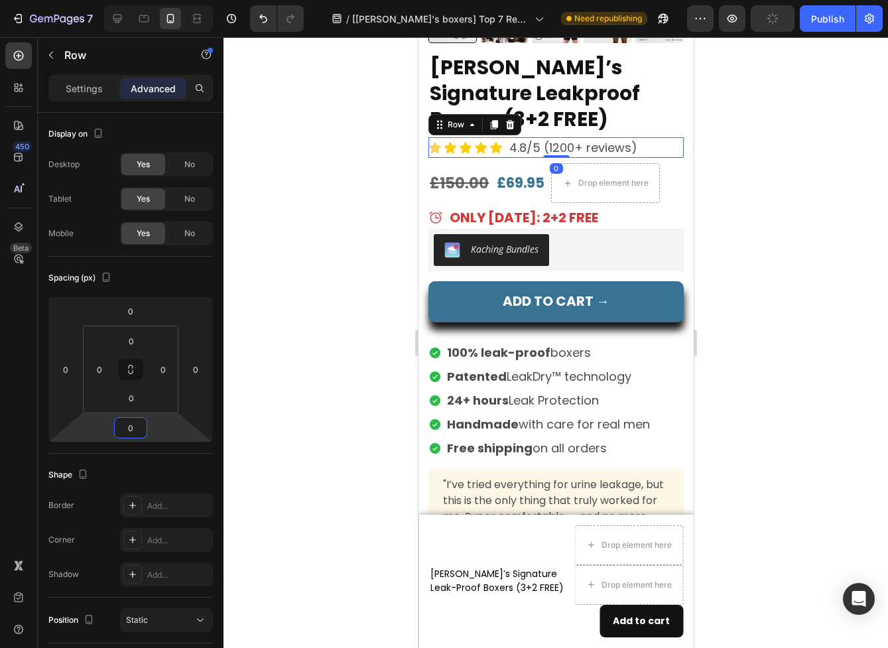
type input "0"
click at [750, 157] on div at bounding box center [556, 342] width 665 height 611
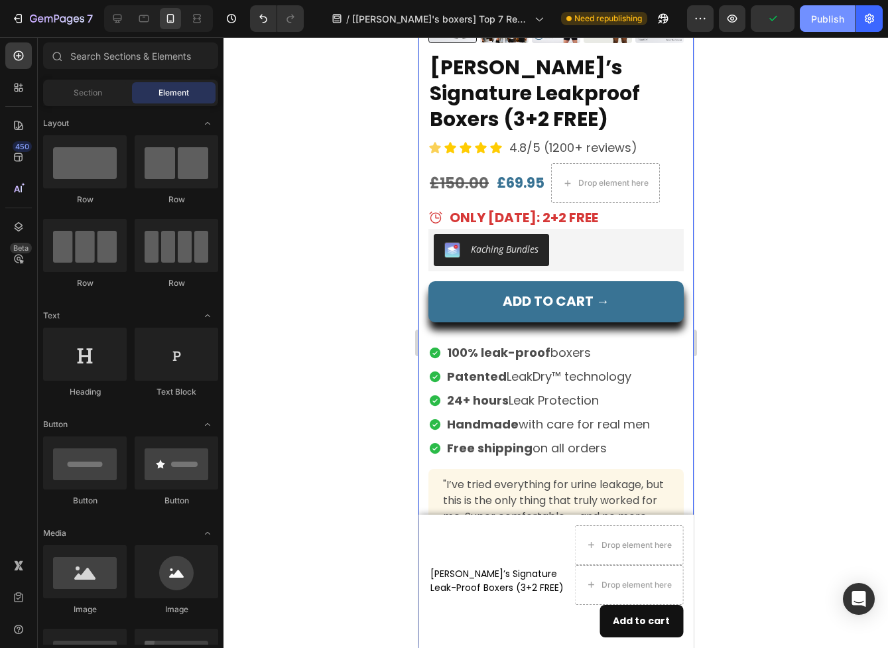
click at [831, 19] on div "Publish" at bounding box center [827, 19] width 33 height 14
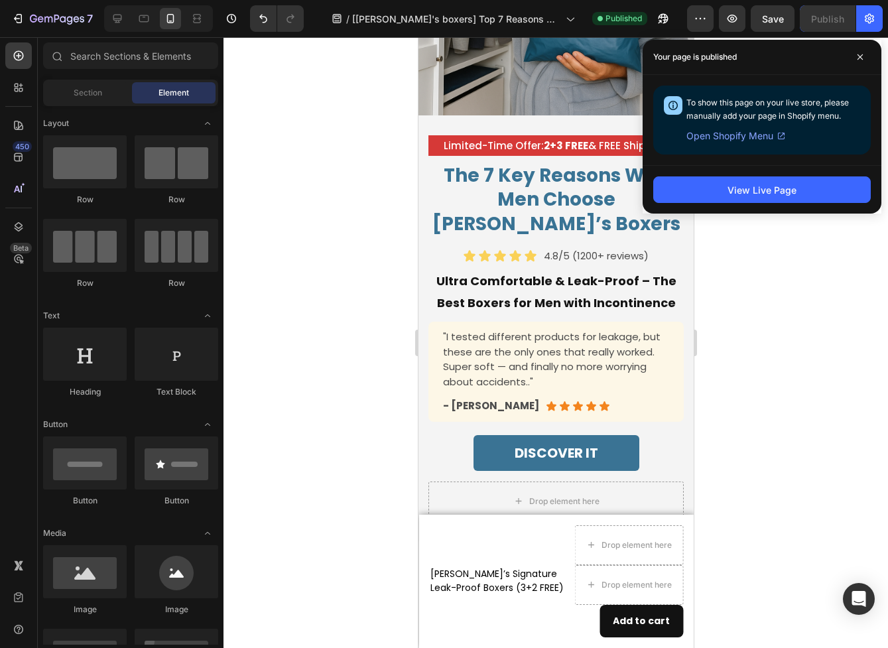
scroll to position [239, 0]
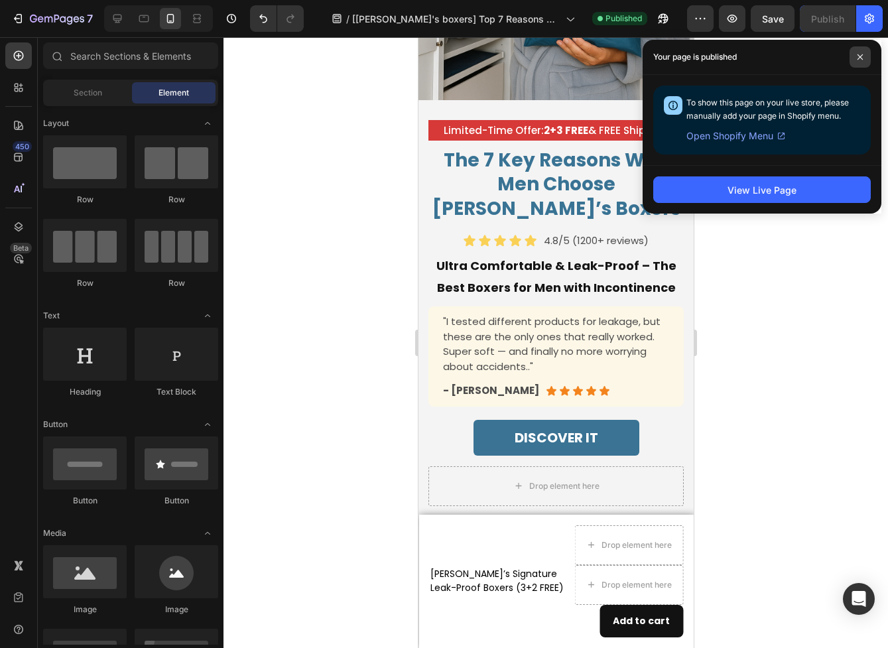
click at [860, 57] on icon at bounding box center [860, 56] width 5 height 5
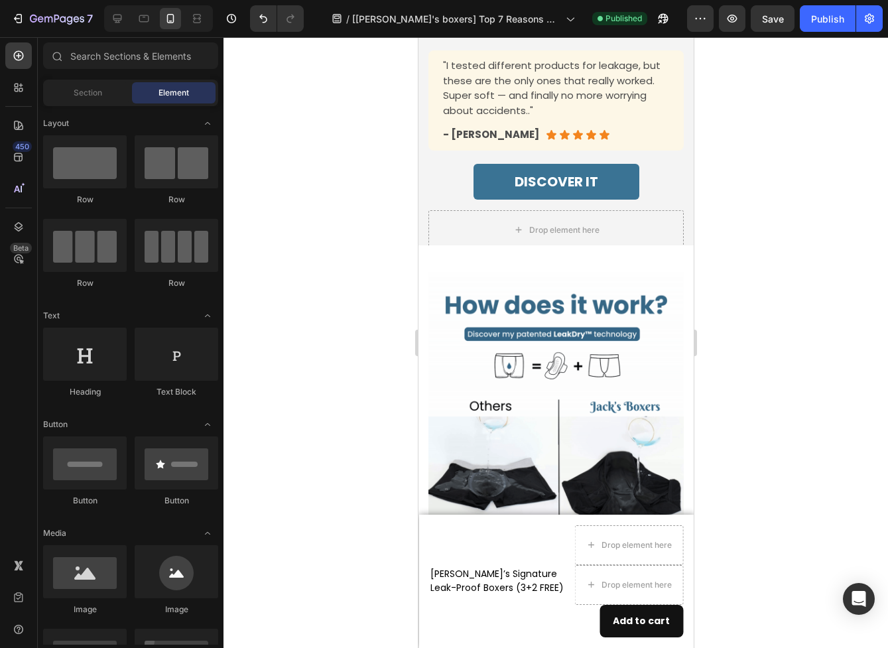
scroll to position [462, 0]
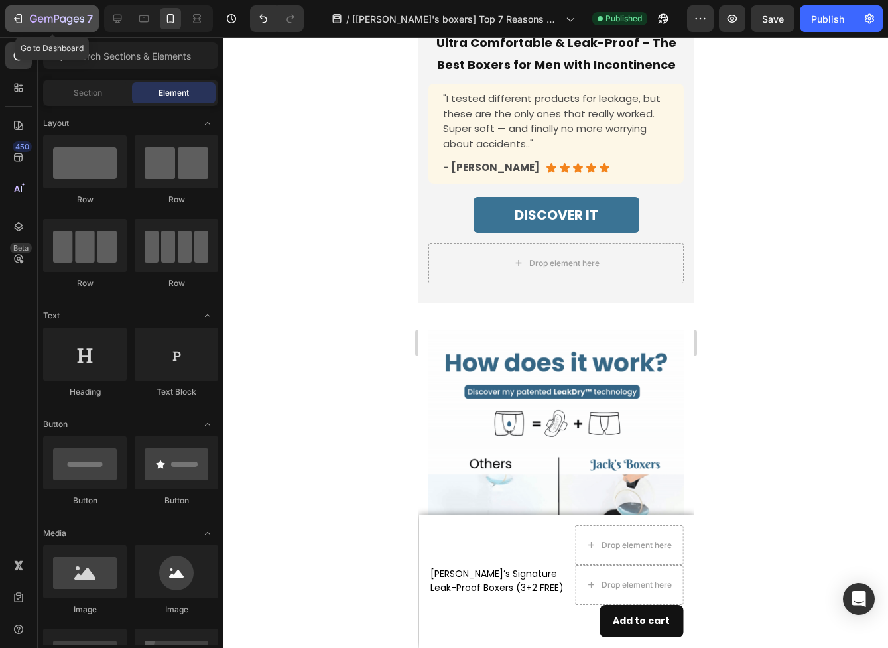
click at [27, 14] on div "7" at bounding box center [52, 19] width 82 height 16
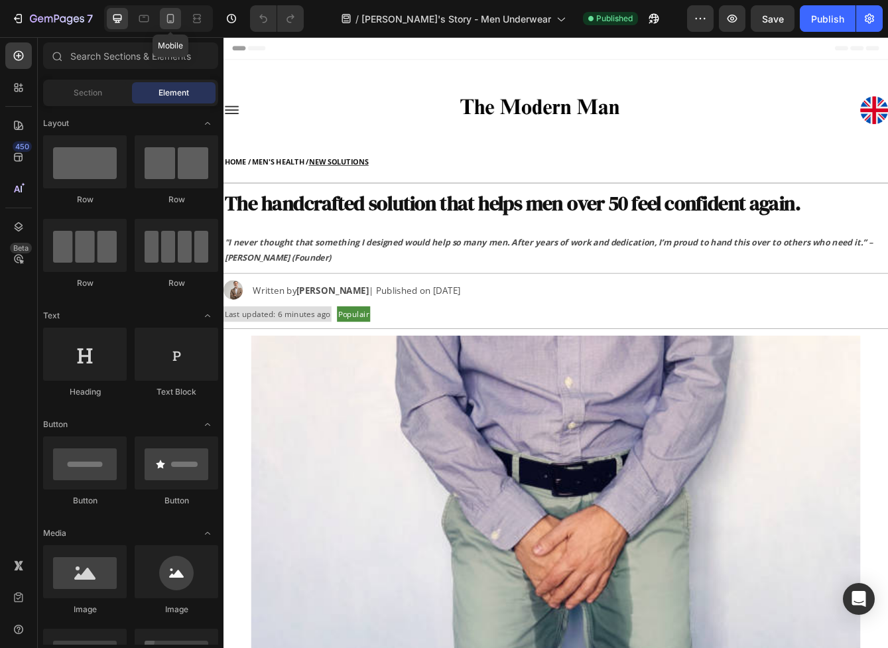
click at [169, 21] on icon at bounding box center [170, 18] width 13 height 13
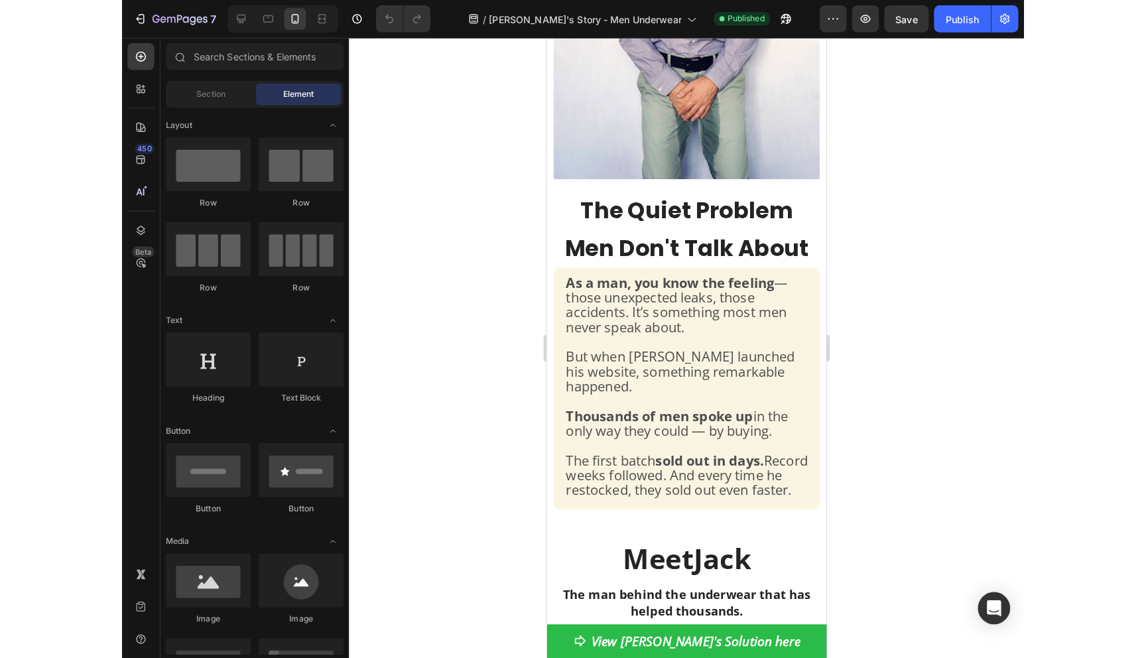
scroll to position [431, 0]
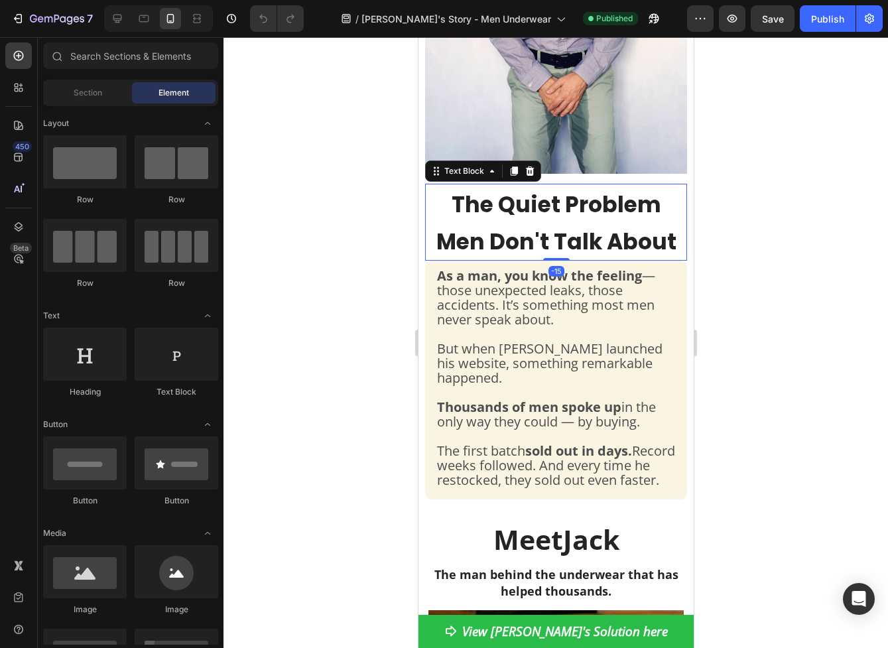
click at [582, 241] on span "Men Don't Talk About" at bounding box center [556, 241] width 240 height 31
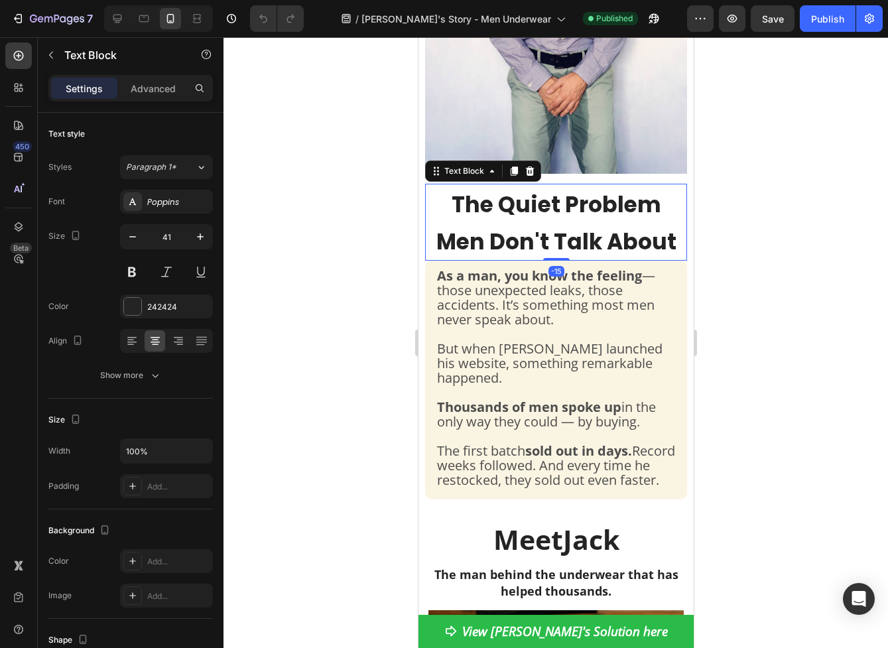
click at [582, 241] on span "Men Don't Talk About" at bounding box center [556, 241] width 240 height 31
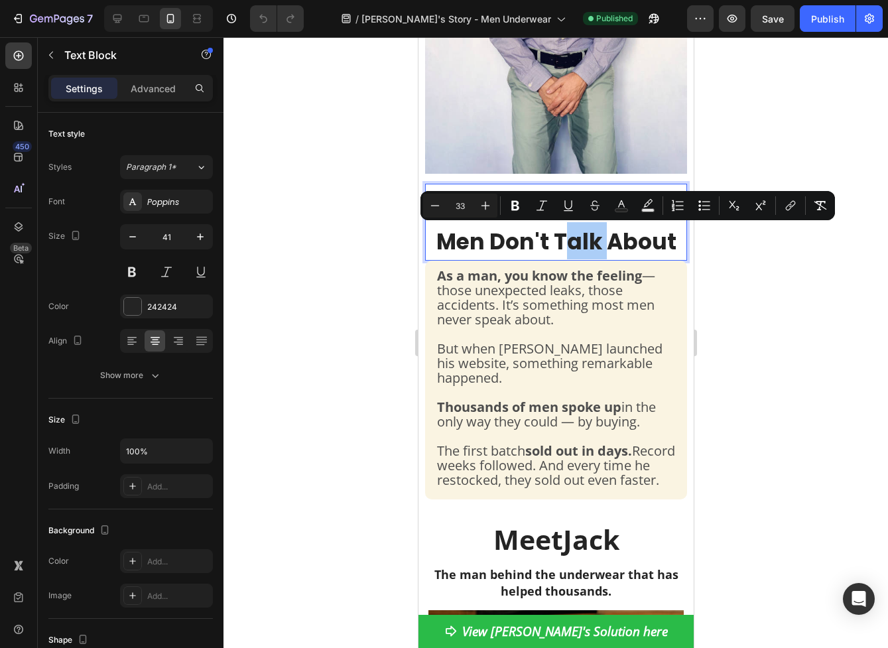
click at [786, 334] on div at bounding box center [556, 342] width 665 height 611
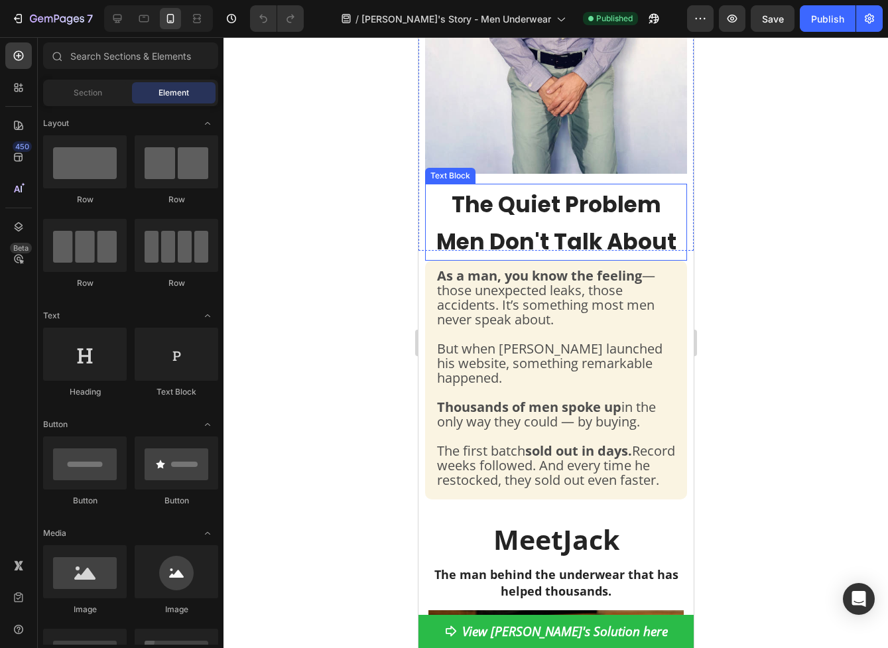
click at [579, 243] on span "Men Don't Talk About" at bounding box center [556, 241] width 240 height 31
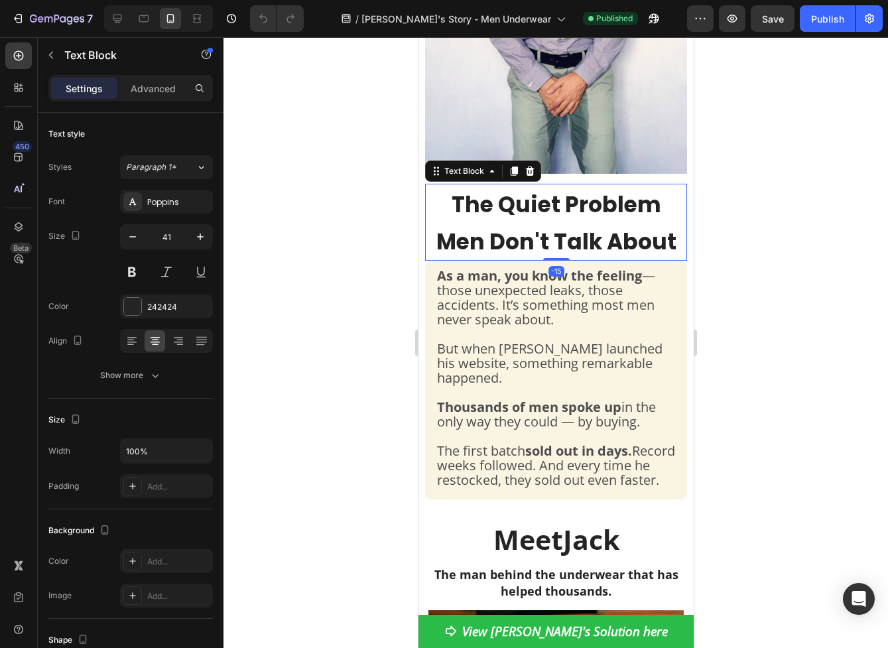
click at [579, 243] on span "Men Don't Talk About" at bounding box center [556, 241] width 240 height 31
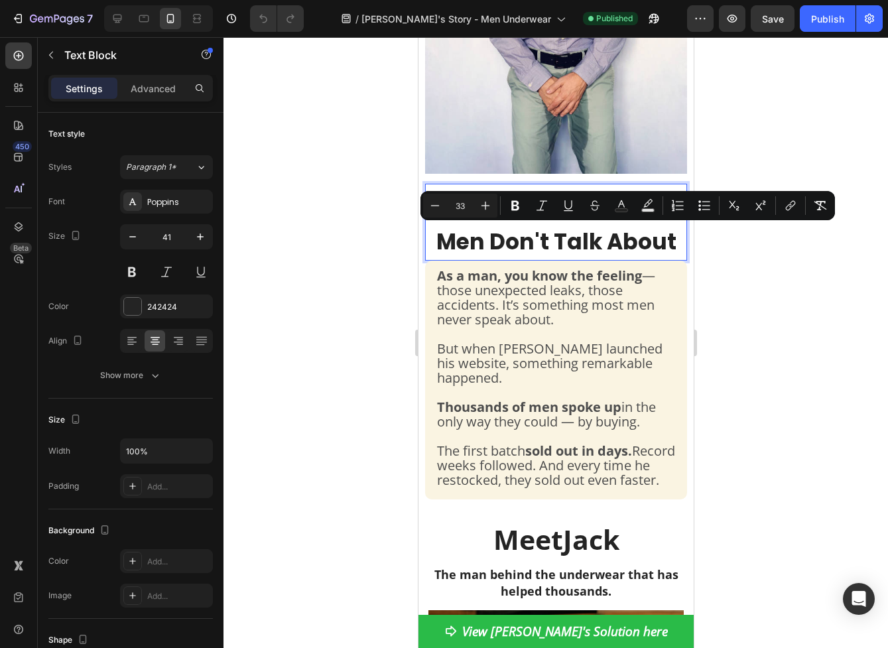
click at [582, 237] on span "Men Don't Talk About" at bounding box center [556, 241] width 240 height 31
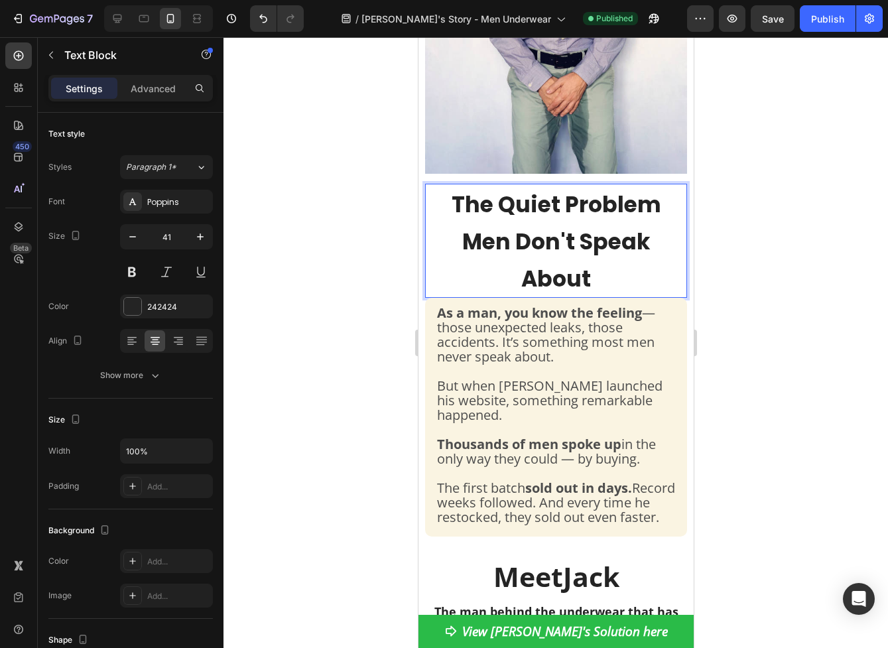
click at [573, 227] on span "Men Don't Speak About" at bounding box center [556, 260] width 188 height 68
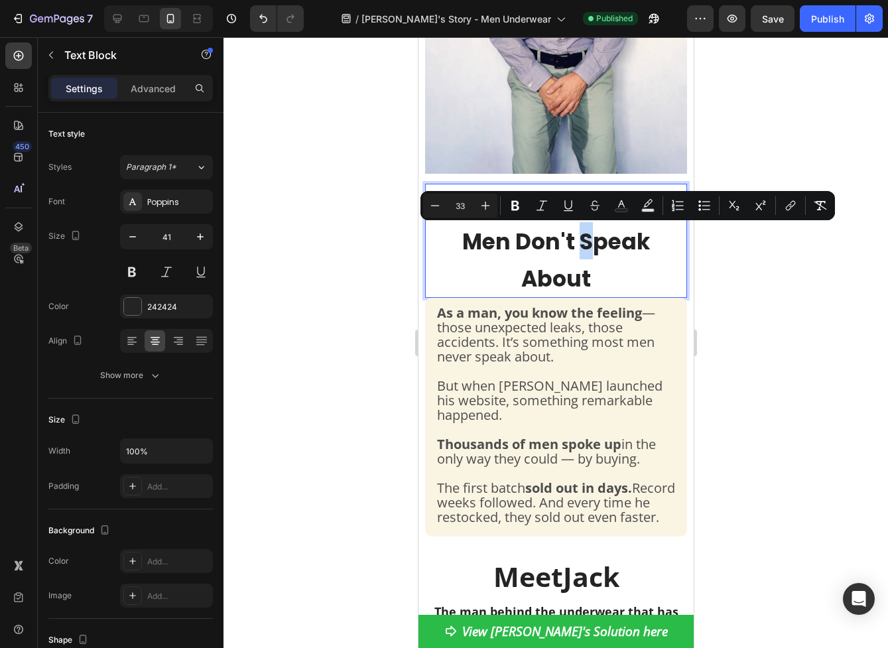
click at [573, 232] on span "Men Don't Speak About" at bounding box center [556, 260] width 188 height 68
click at [597, 267] on p "The Quiet Problem Men Don't Speak About" at bounding box center [555, 240] width 259 height 111
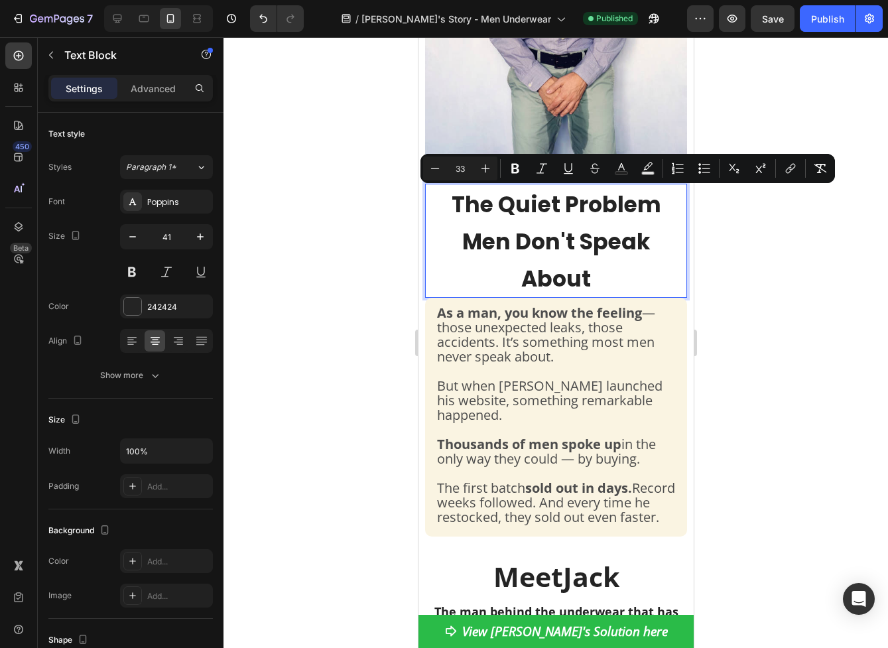
drag, startPoint x: 598, startPoint y: 276, endPoint x: 454, endPoint y: 200, distance: 162.6
click at [454, 200] on p "The Quiet Problem Men Don't Speak About" at bounding box center [555, 240] width 259 height 111
click at [438, 171] on icon "Editor contextual toolbar" at bounding box center [435, 168] width 13 height 13
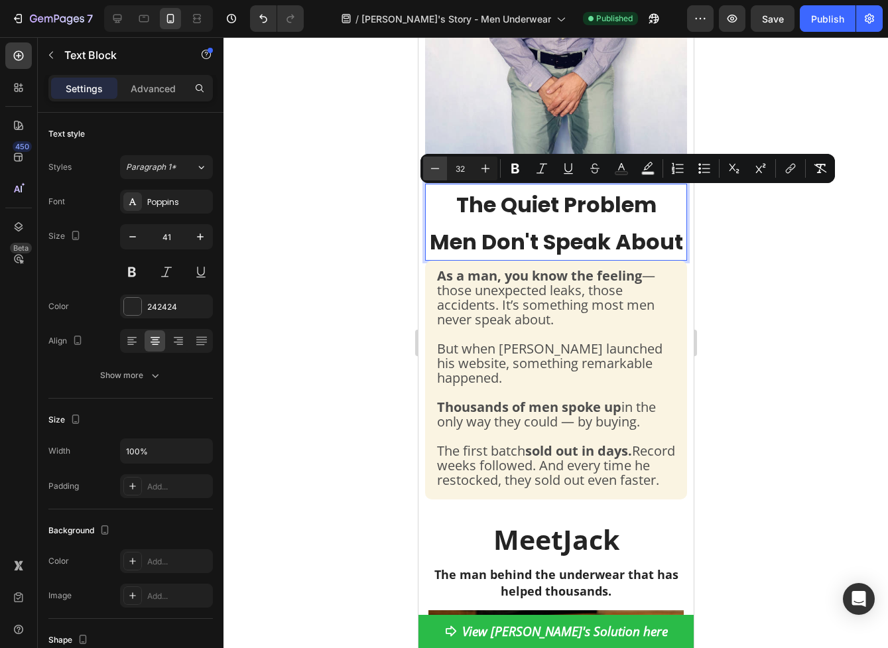
click at [438, 171] on icon "Editor contextual toolbar" at bounding box center [435, 168] width 13 height 13
type input "31"
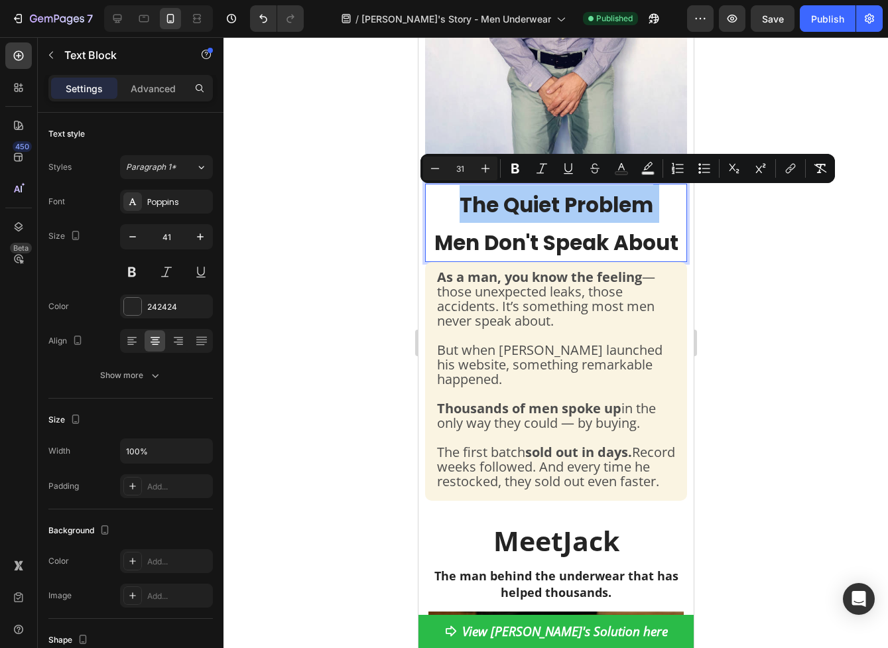
click at [762, 338] on div at bounding box center [556, 342] width 665 height 611
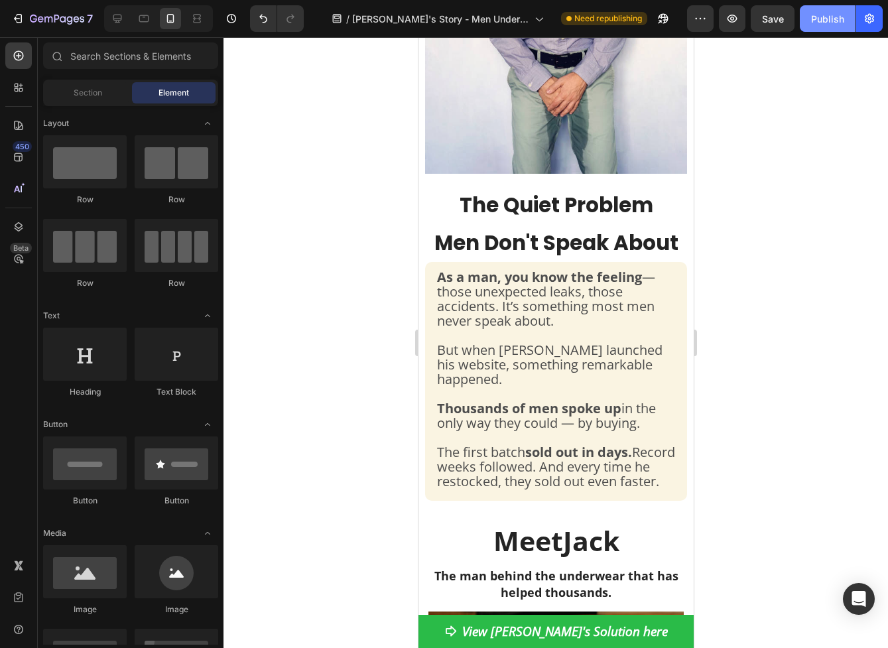
click at [840, 22] on div "Publish" at bounding box center [827, 19] width 33 height 14
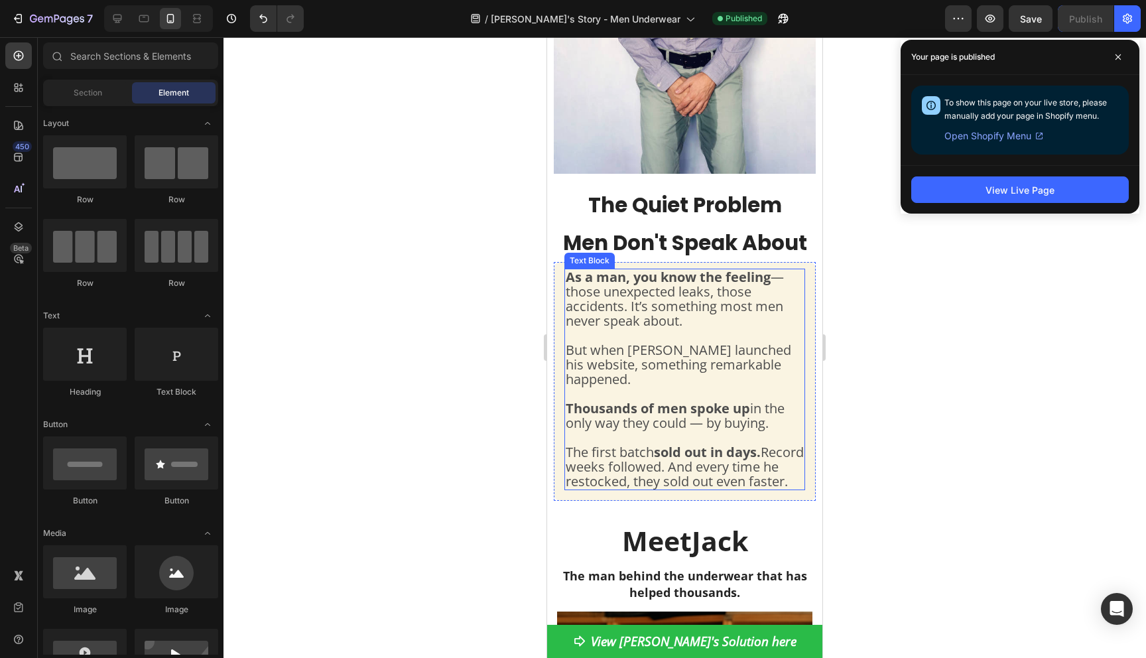
scroll to position [0, 0]
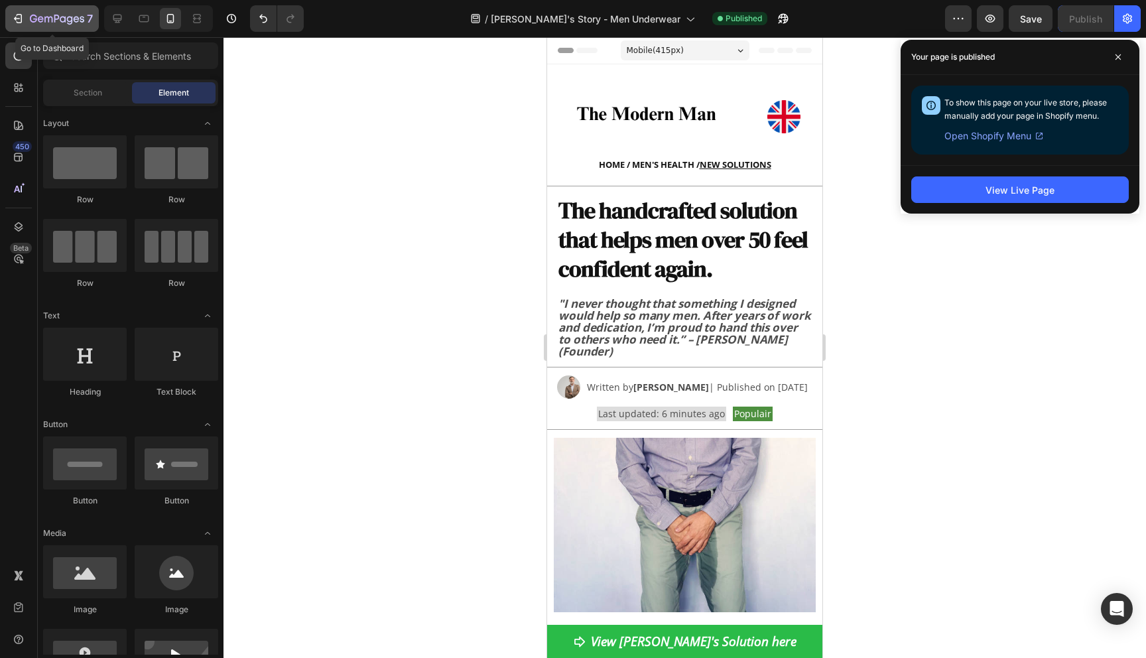
click at [52, 22] on icon "button" at bounding box center [57, 19] width 54 height 11
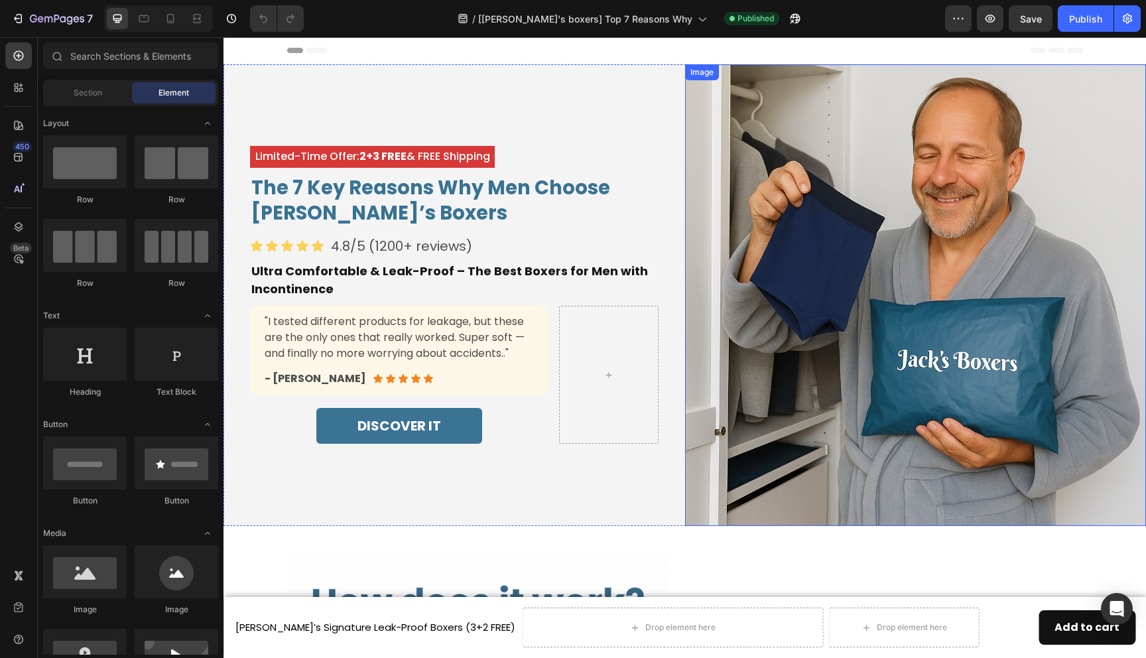
click at [900, 159] on img at bounding box center [916, 295] width 462 height 462
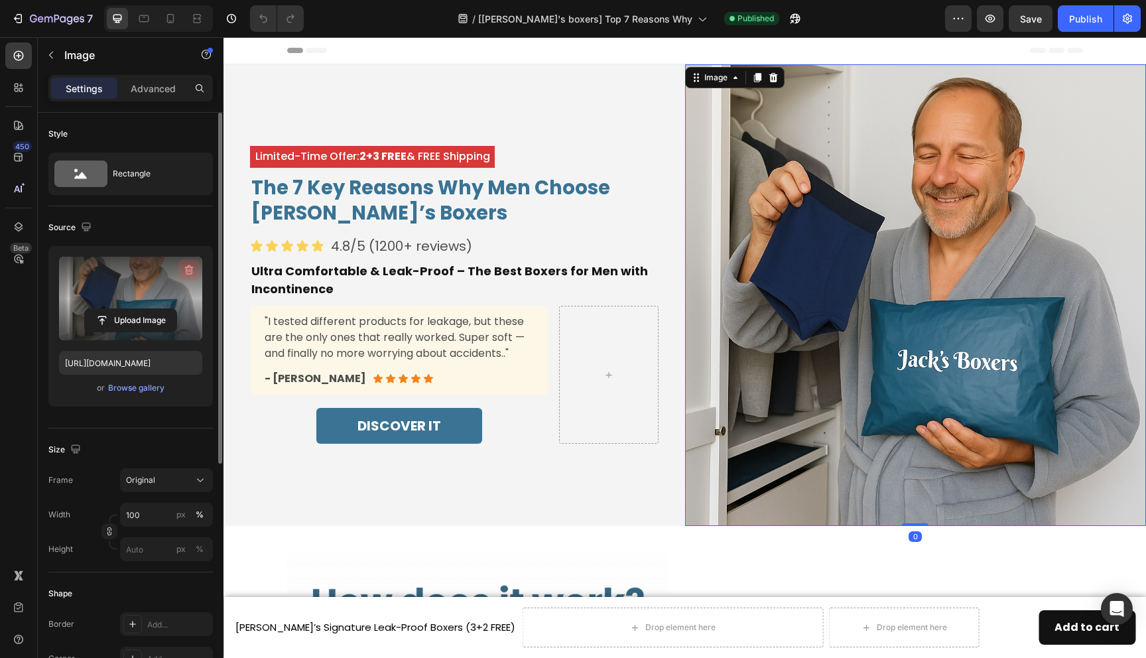
click at [185, 267] on icon "button" at bounding box center [188, 269] width 13 height 13
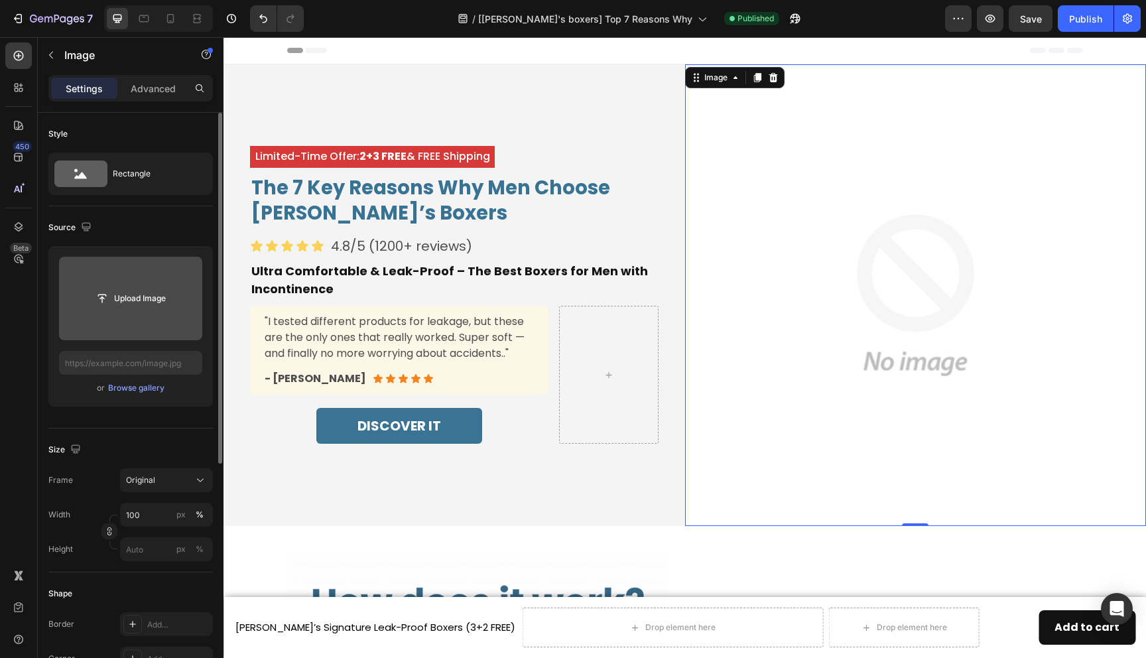
click at [148, 305] on input "file" at bounding box center [131, 298] width 92 height 23
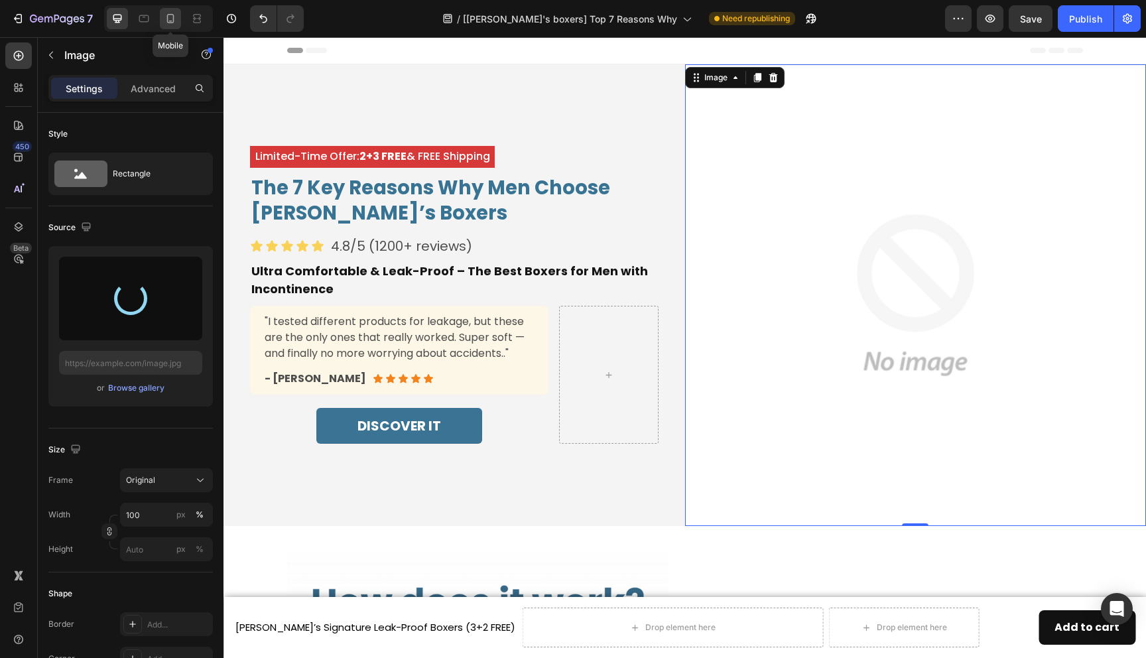
type input "https://cdn.shopify.com/s/files/1/0690/6354/0925/files/gempages_557558675238028…"
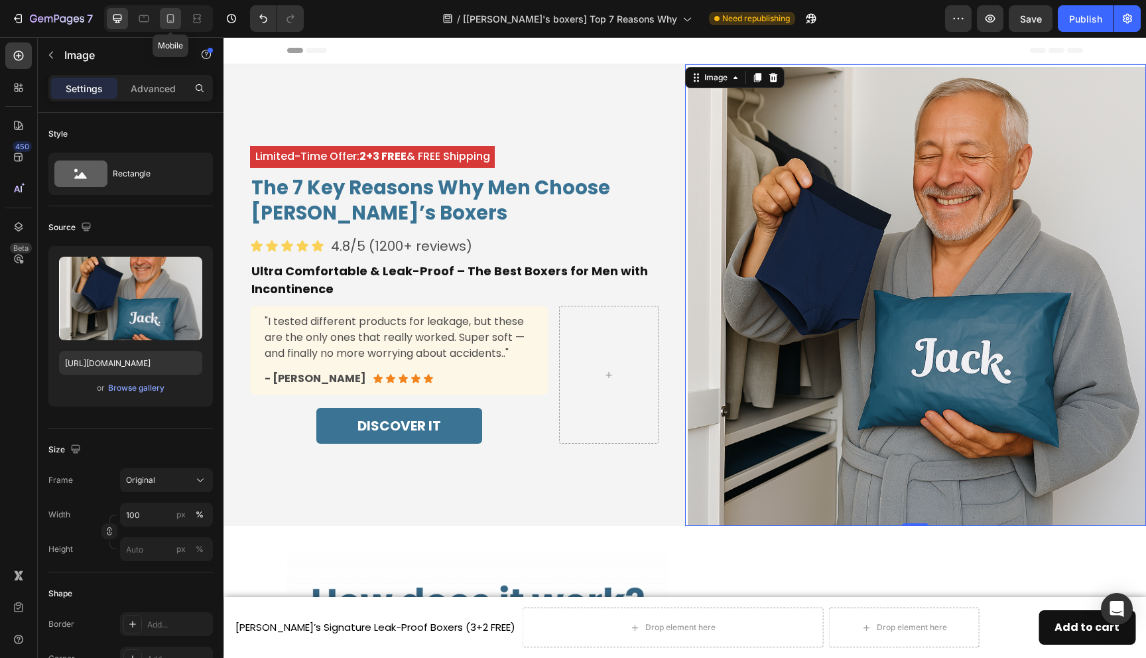
click at [171, 22] on icon at bounding box center [170, 18] width 13 height 13
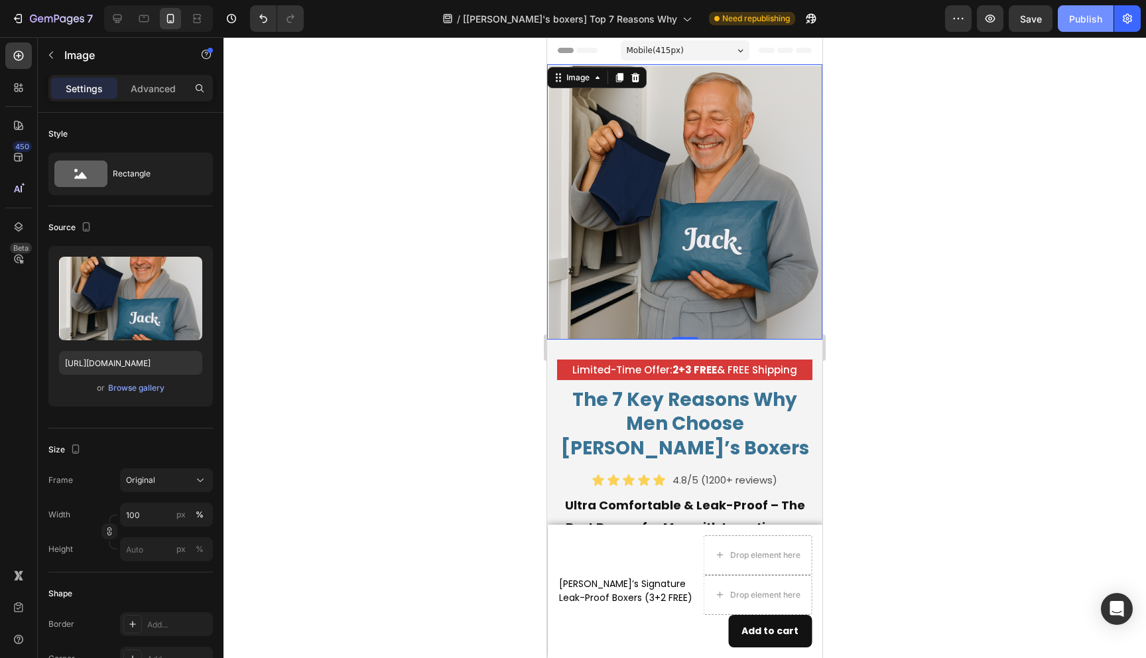
click at [1077, 19] on div "Publish" at bounding box center [1085, 19] width 33 height 14
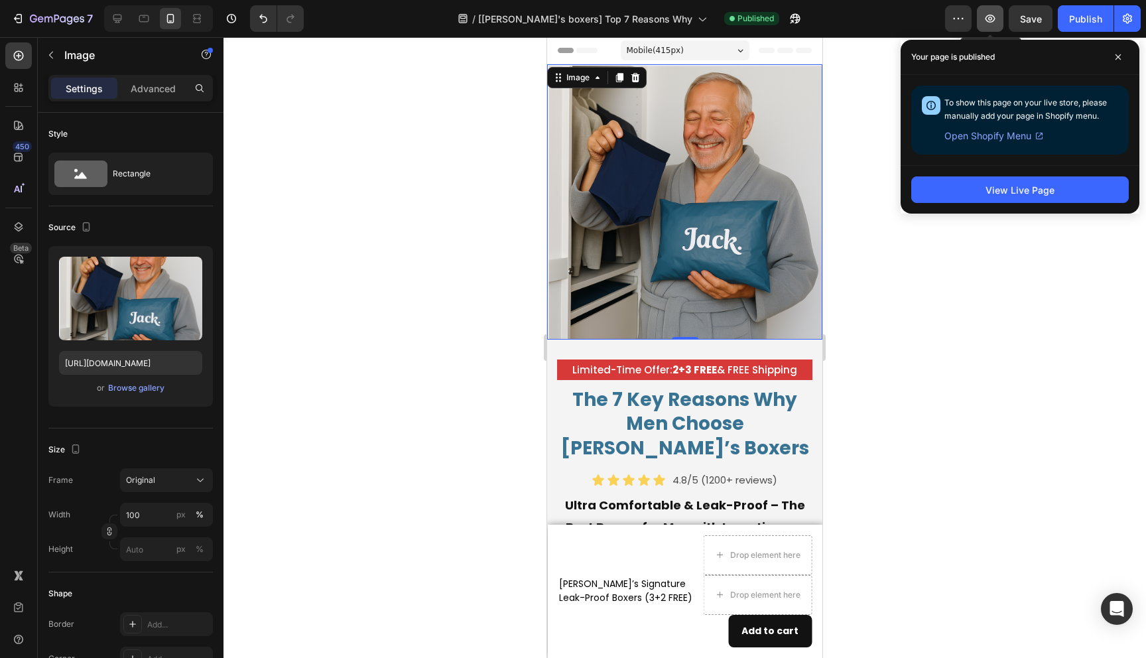
click at [985, 21] on icon "button" at bounding box center [990, 18] width 13 height 13
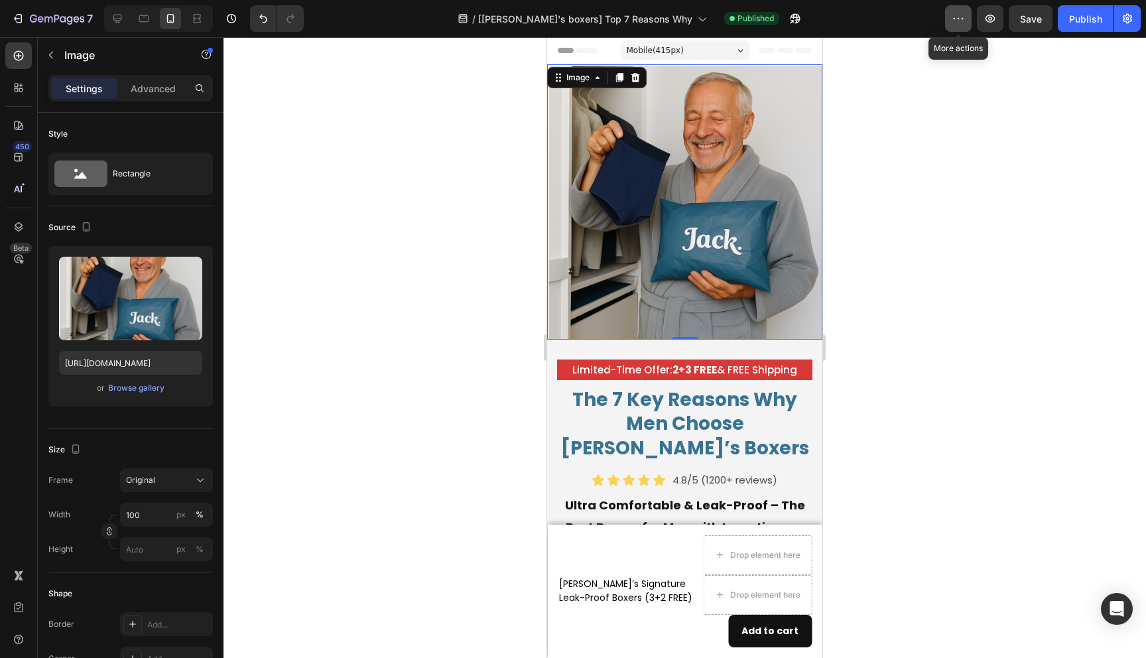
click at [967, 19] on button "button" at bounding box center [958, 18] width 27 height 27
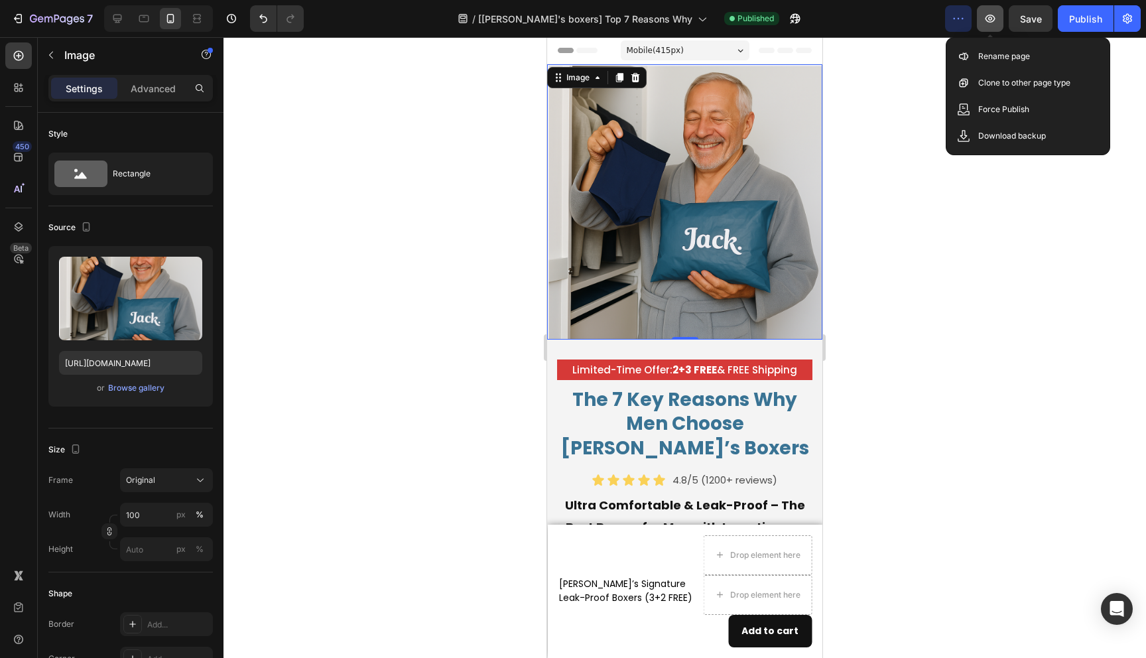
click at [994, 25] on icon "button" at bounding box center [990, 18] width 13 height 13
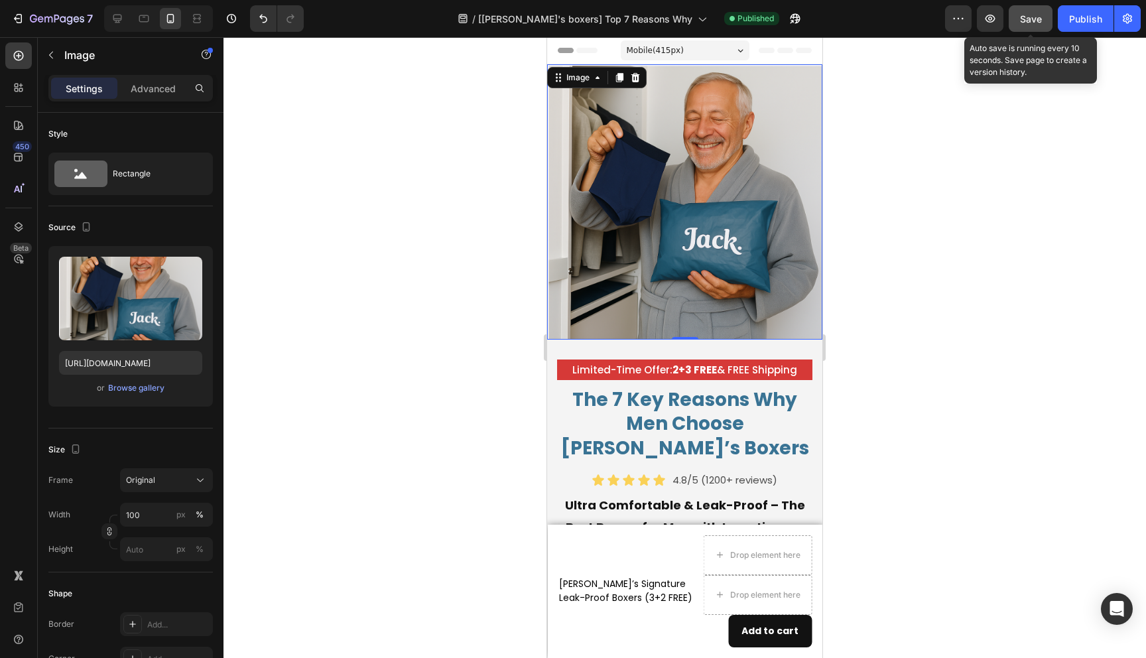
click at [1042, 19] on span "Save" at bounding box center [1031, 18] width 22 height 11
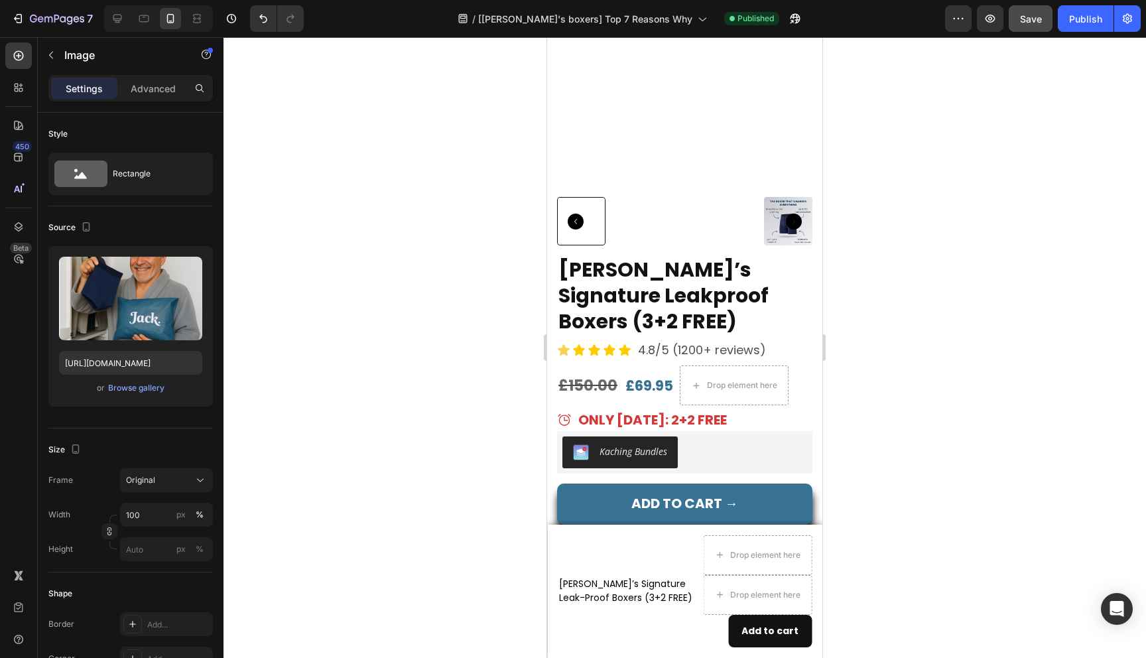
scroll to position [5427, 0]
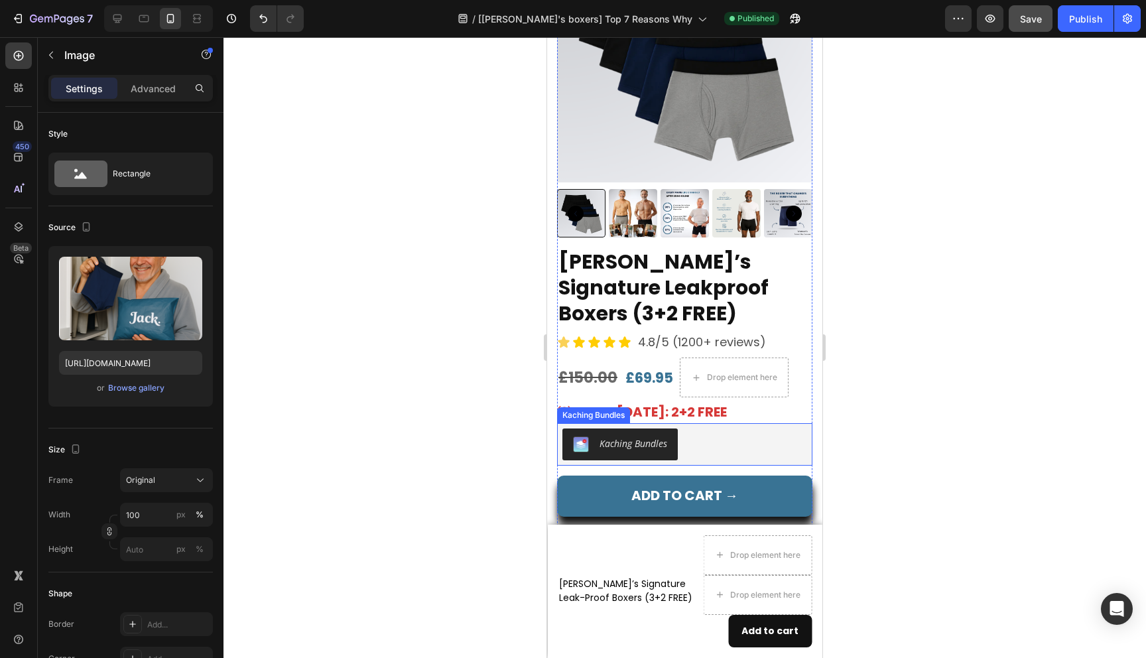
click at [705, 433] on div "Kaching Bundles" at bounding box center [685, 445] width 245 height 32
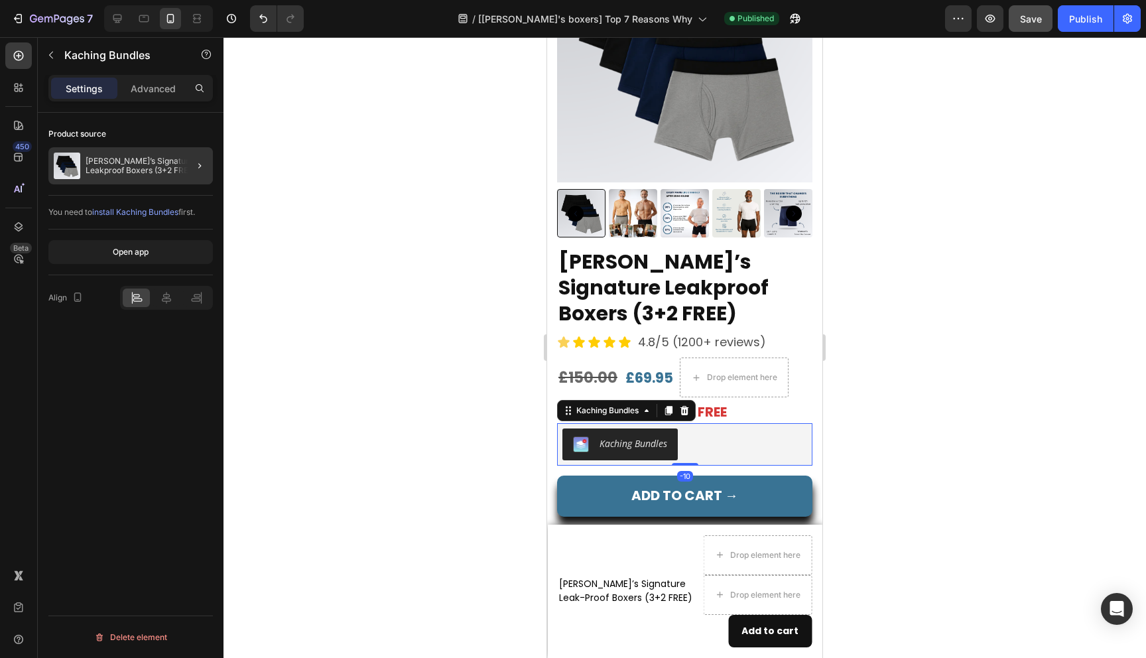
click at [177, 165] on div at bounding box center [194, 165] width 37 height 37
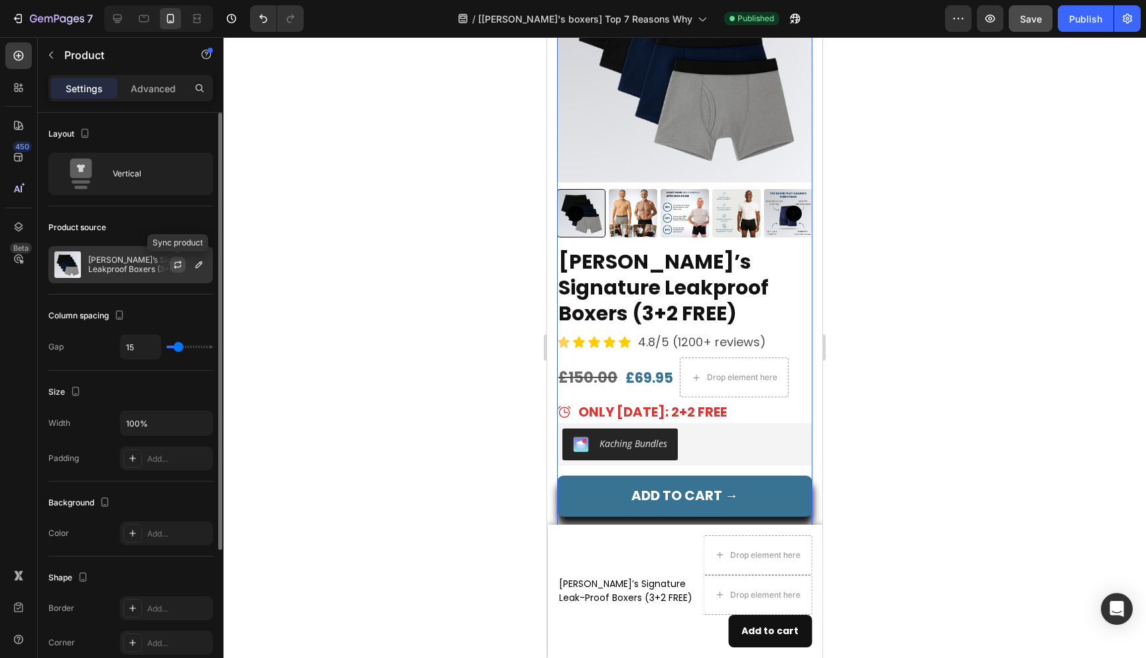
click at [178, 269] on icon "button" at bounding box center [177, 264] width 11 height 11
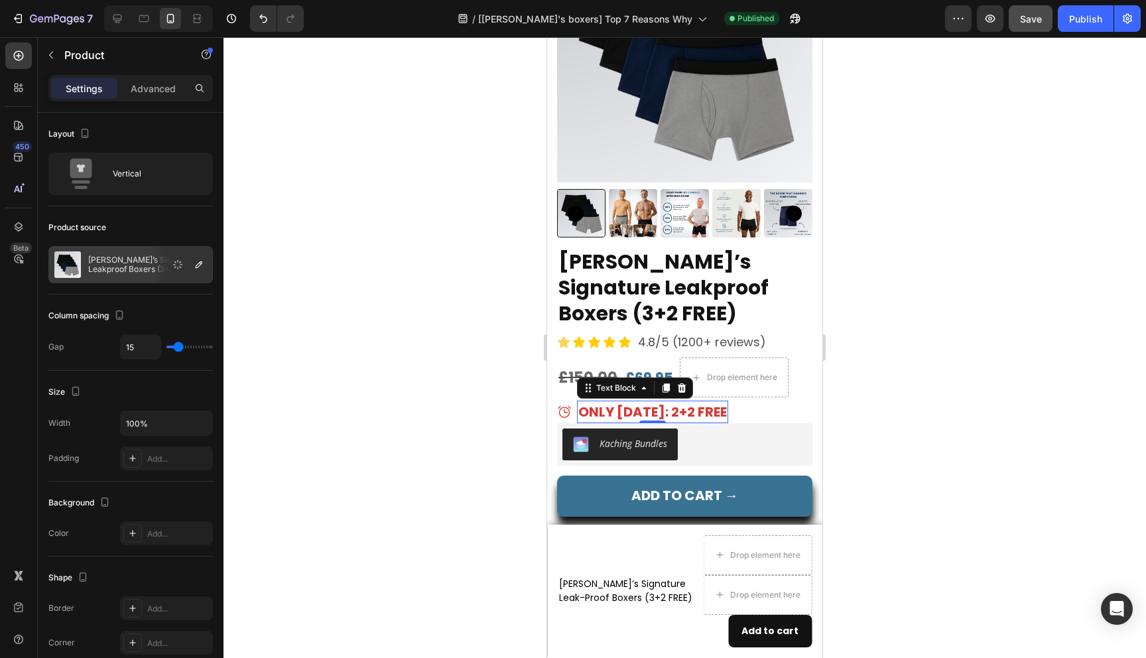
click at [673, 414] on p "ONLY TODAY: 2+2 FREE" at bounding box center [653, 412] width 149 height 20
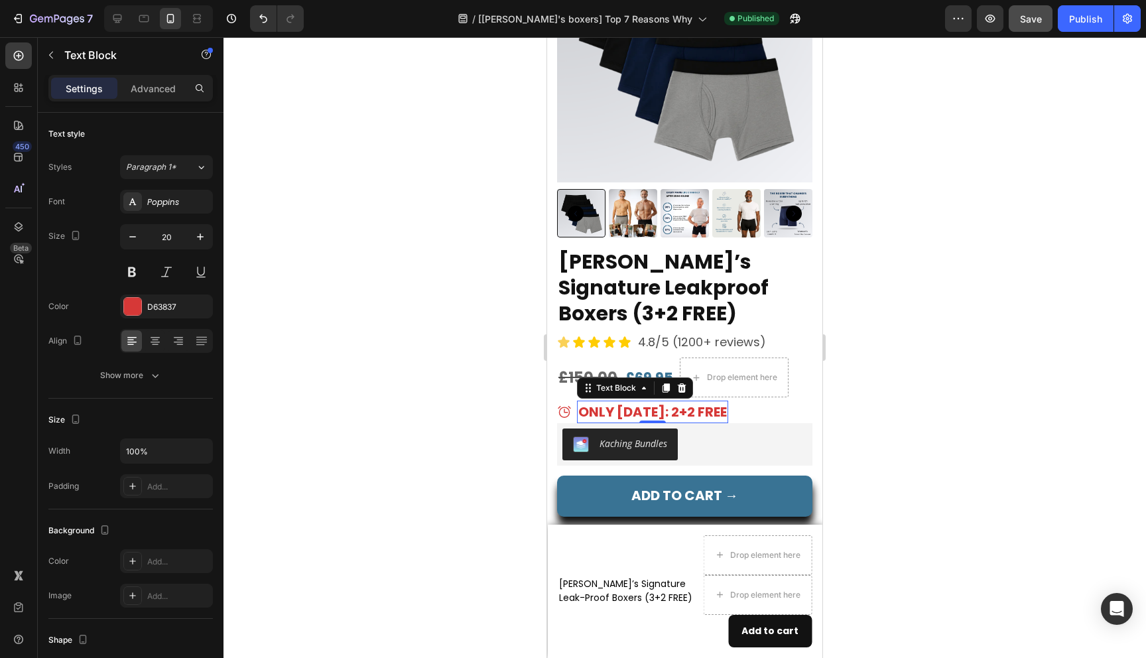
click at [677, 414] on p "ONLY TODAY: 2+2 FREE" at bounding box center [653, 412] width 149 height 20
click at [1093, 25] on div "Publish" at bounding box center [1085, 19] width 33 height 14
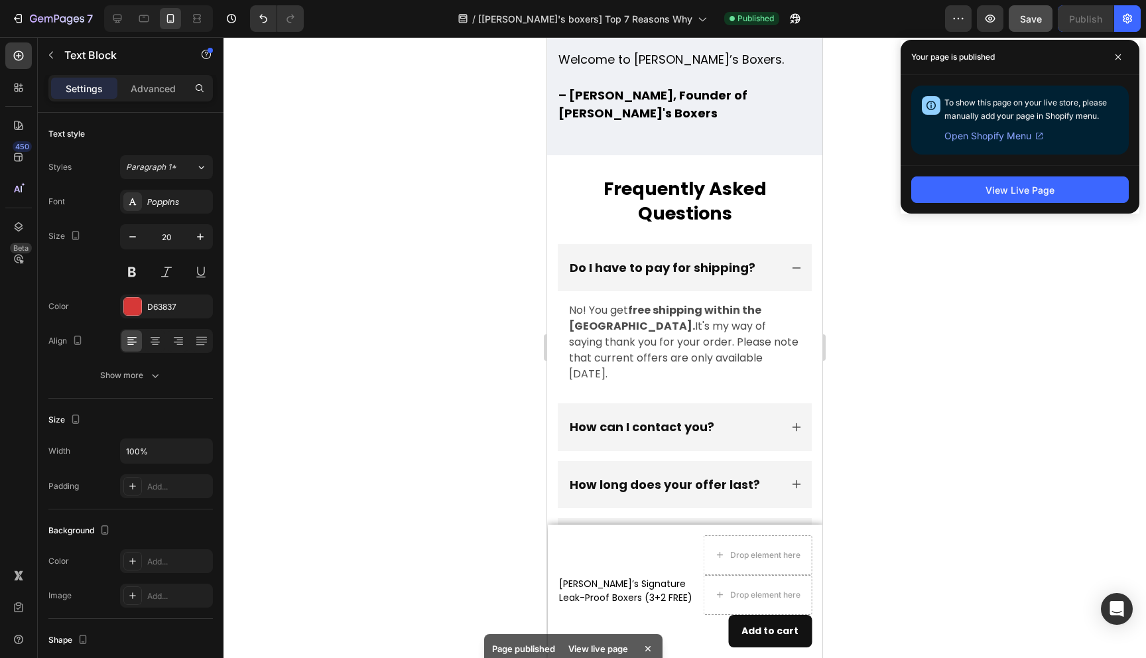
scroll to position [7446, 0]
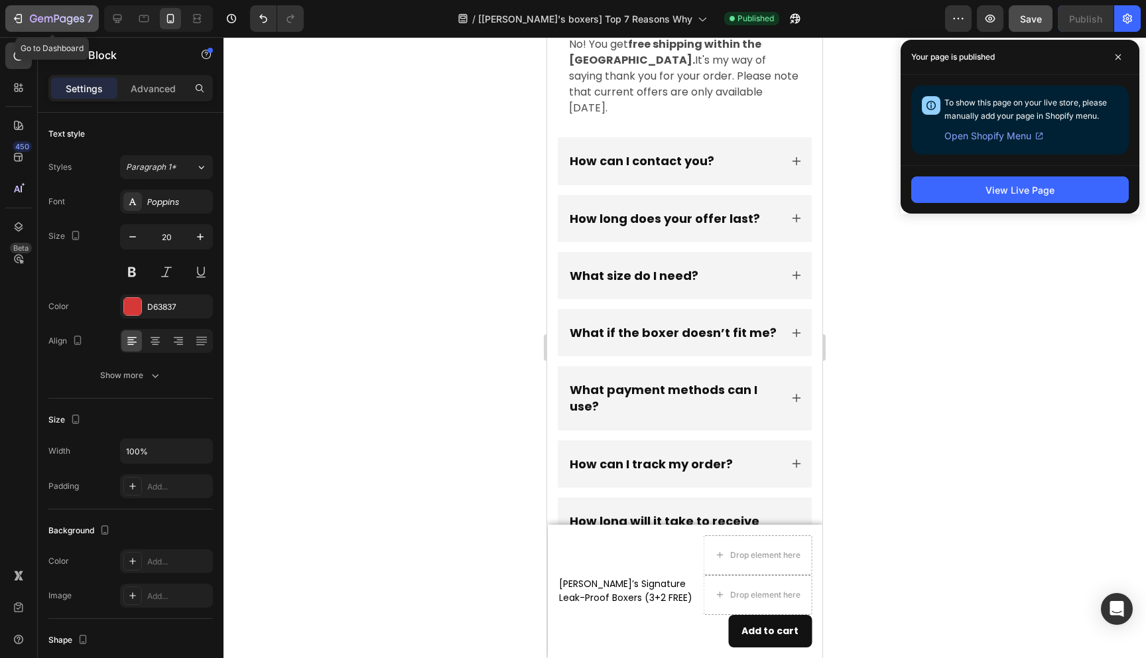
click at [50, 16] on icon "button" at bounding box center [57, 19] width 54 height 11
